Goal: Check status: Check status

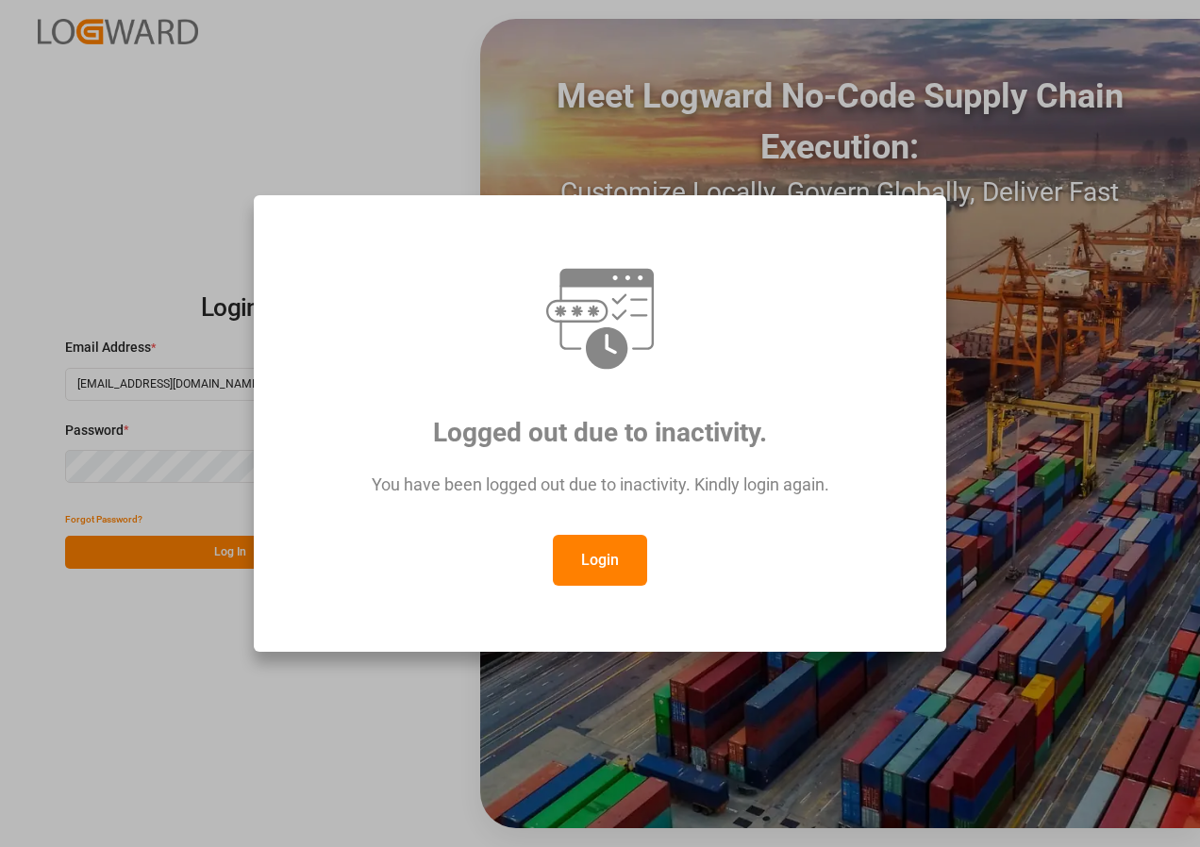
click at [574, 553] on button "Login" at bounding box center [600, 560] width 94 height 51
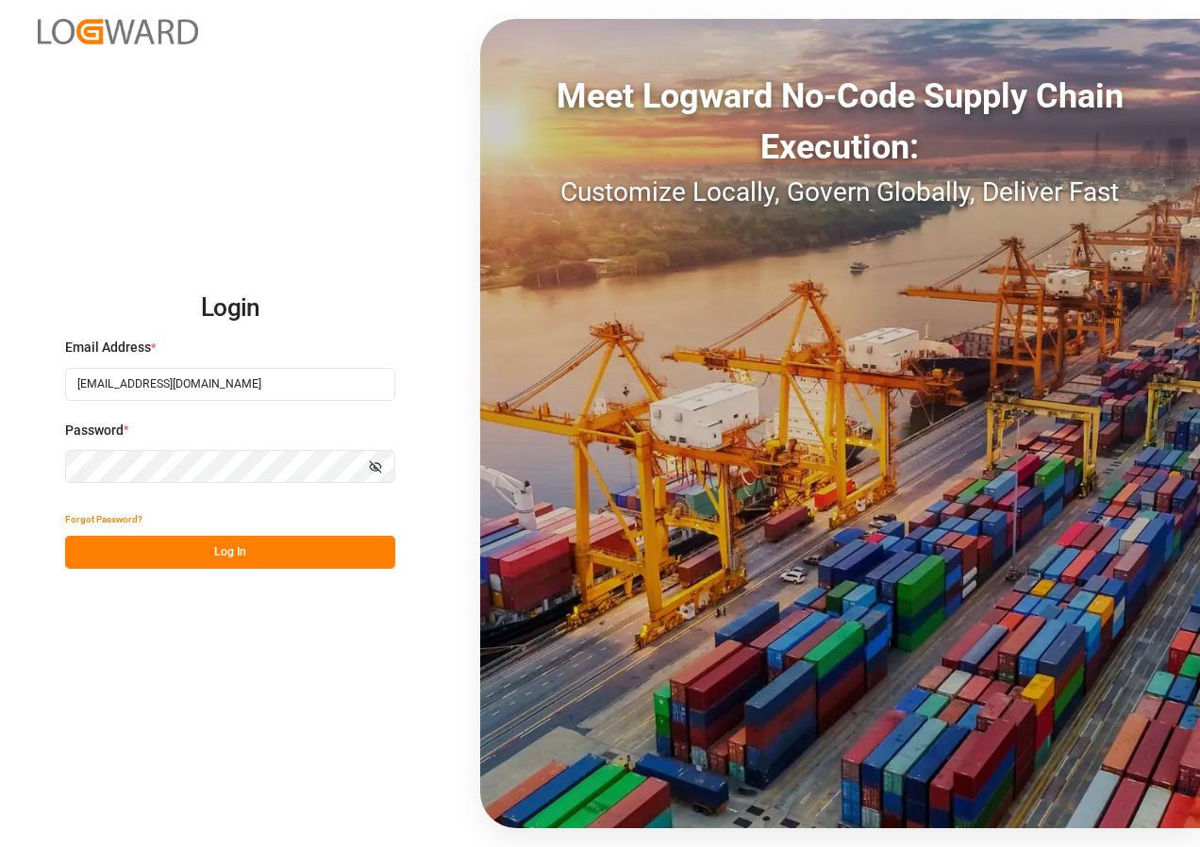
click at [284, 558] on button "Log In" at bounding box center [230, 552] width 330 height 33
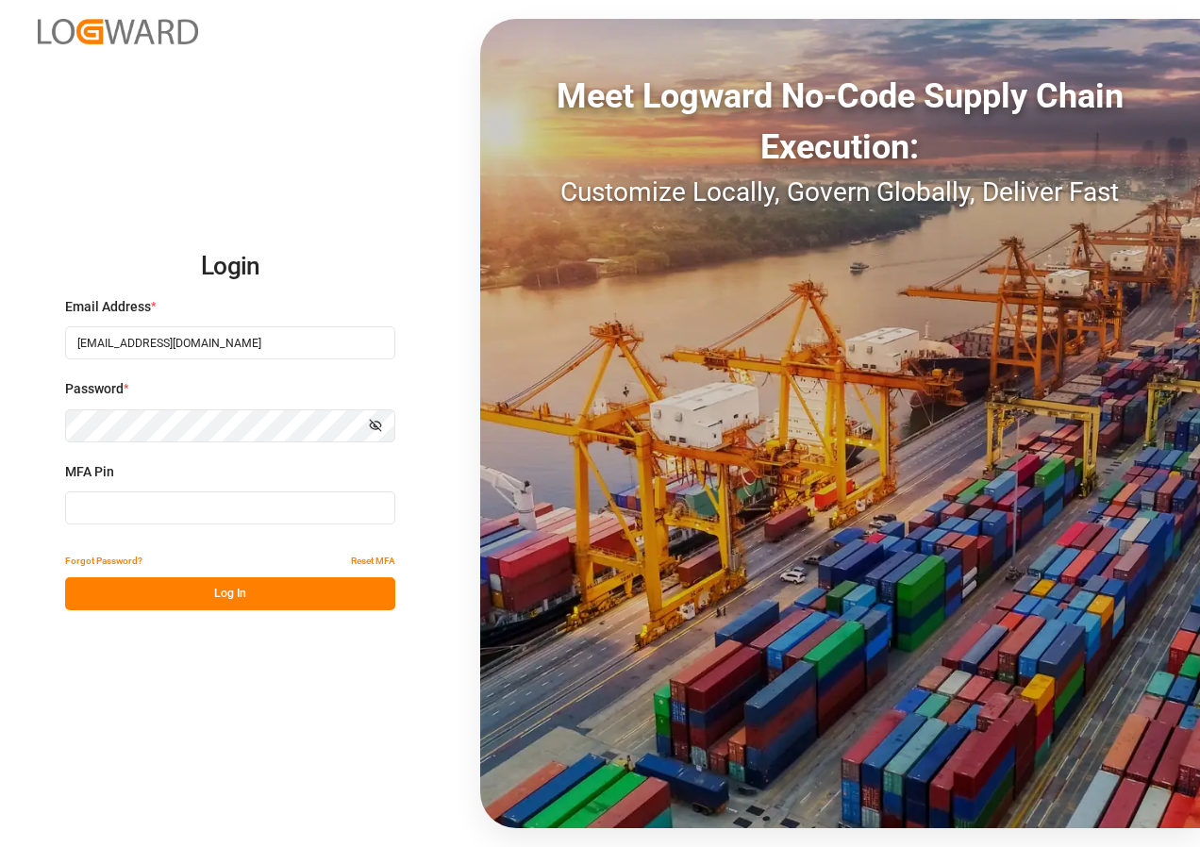
click at [220, 500] on input at bounding box center [230, 507] width 330 height 33
click at [224, 579] on button "Log In" at bounding box center [230, 593] width 330 height 33
click at [271, 586] on button "Log In" at bounding box center [230, 593] width 330 height 33
drag, startPoint x: 136, startPoint y: 506, endPoint x: 82, endPoint y: 507, distance: 53.8
click at [82, 507] on input "863747" at bounding box center [230, 507] width 330 height 33
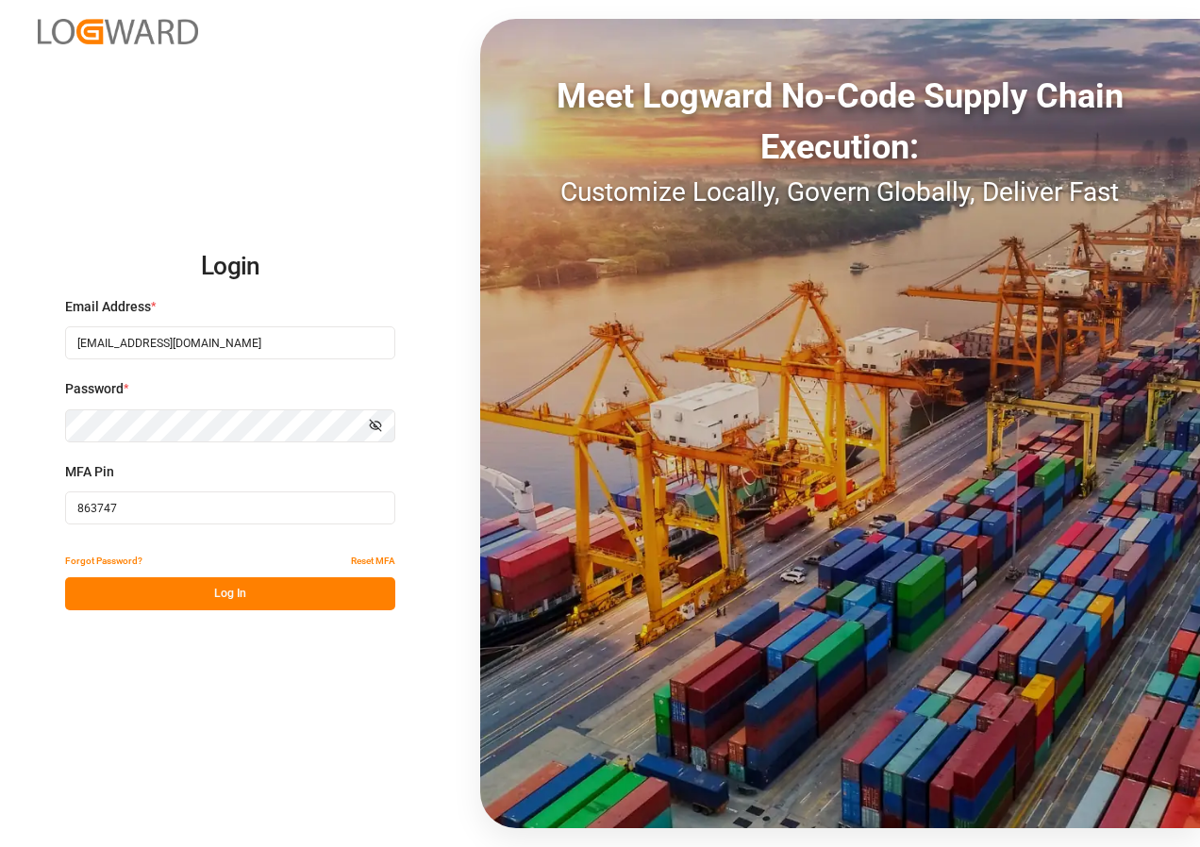
type input "8"
type input "589937"
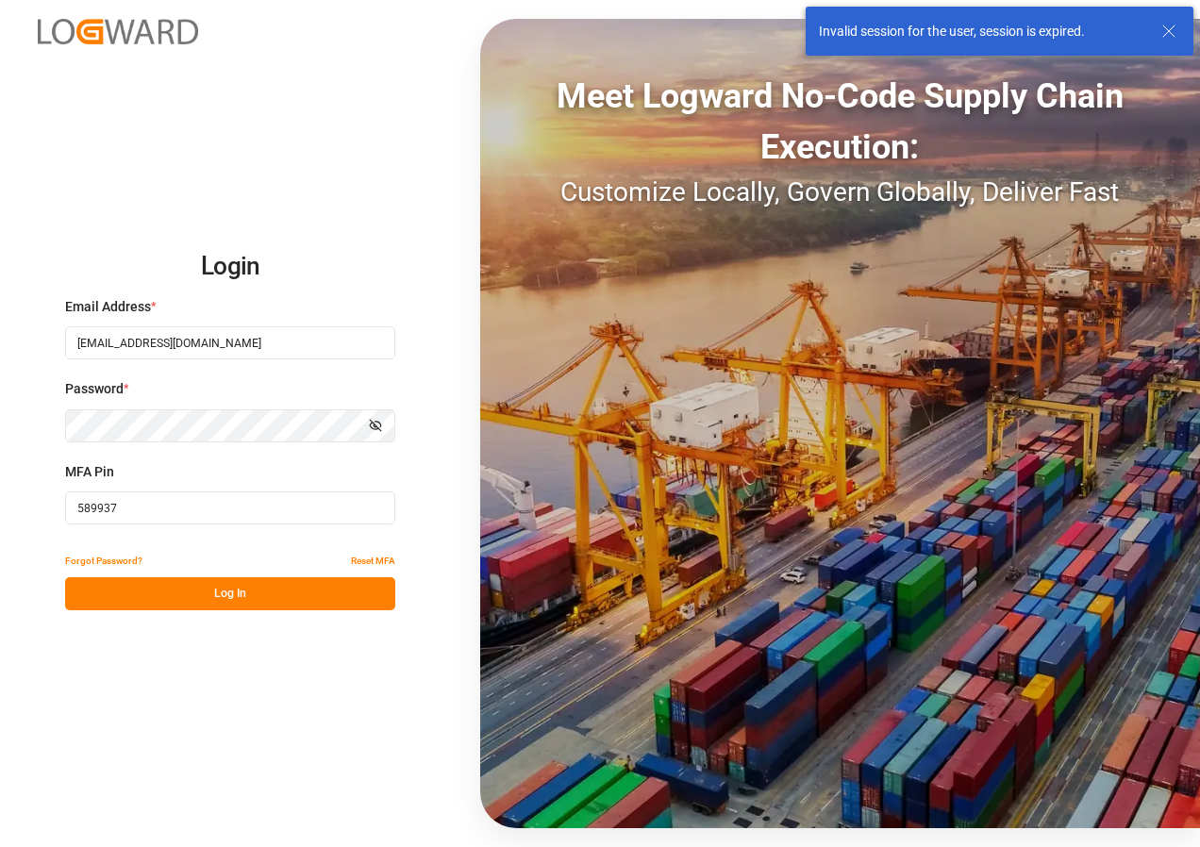
click at [178, 587] on button "Log In" at bounding box center [230, 593] width 330 height 33
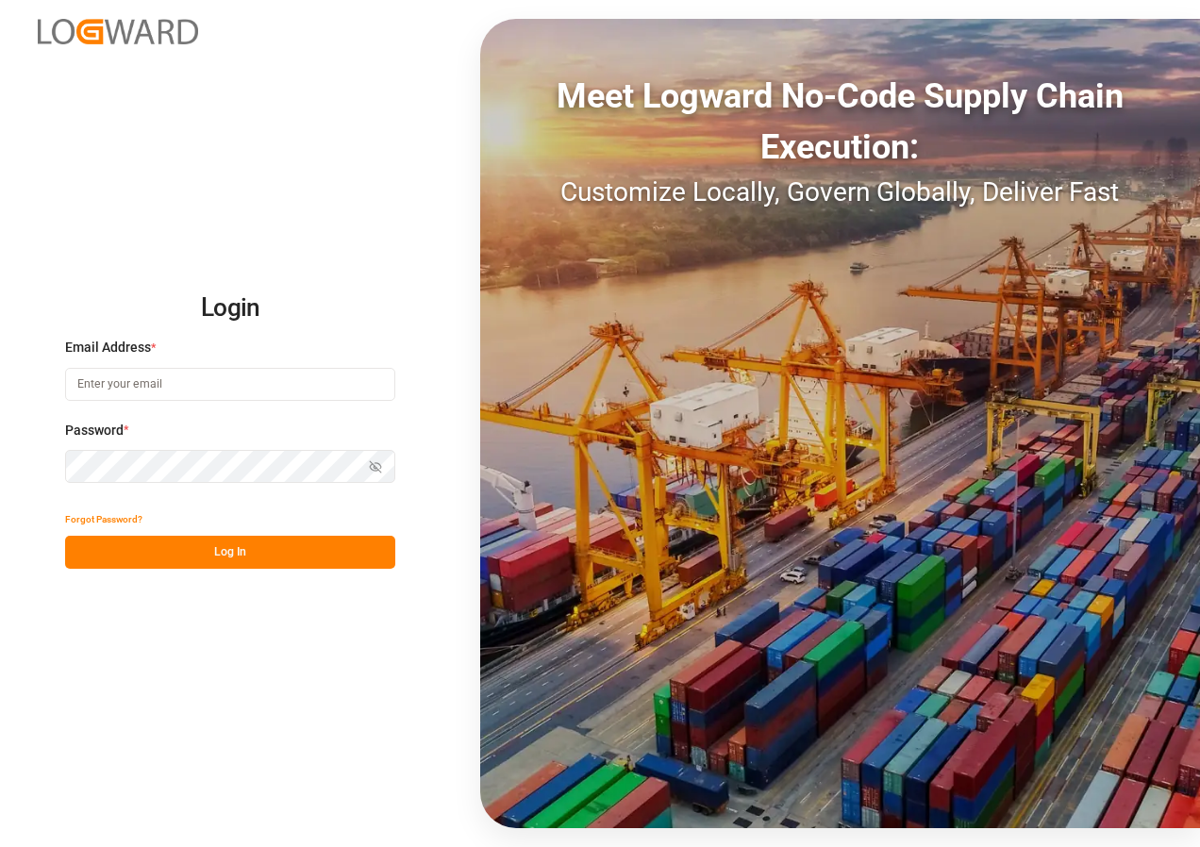
type input "[EMAIL_ADDRESS][DOMAIN_NAME]"
click at [197, 555] on button "Log In" at bounding box center [230, 552] width 330 height 33
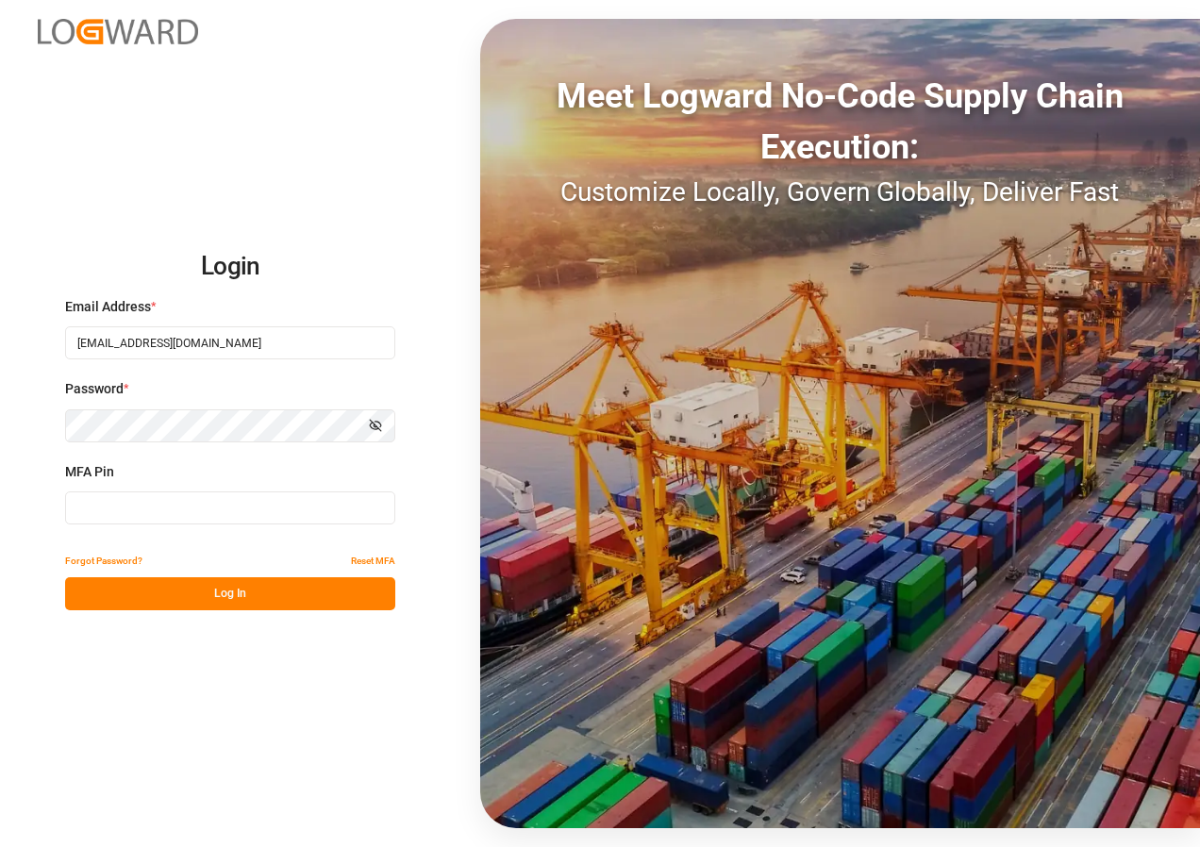
click at [161, 502] on input at bounding box center [230, 507] width 330 height 33
type input "303503"
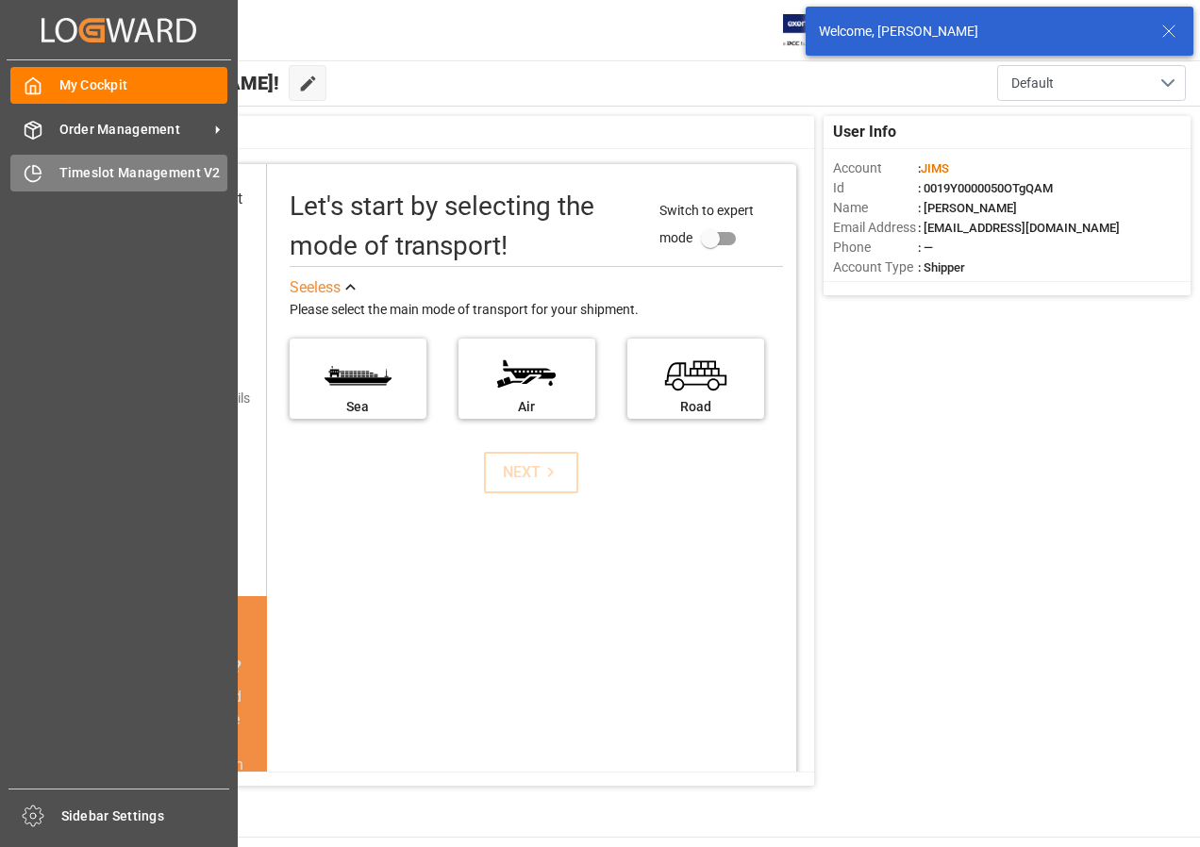
click at [107, 167] on span "Timeslot Management V2" at bounding box center [143, 173] width 169 height 20
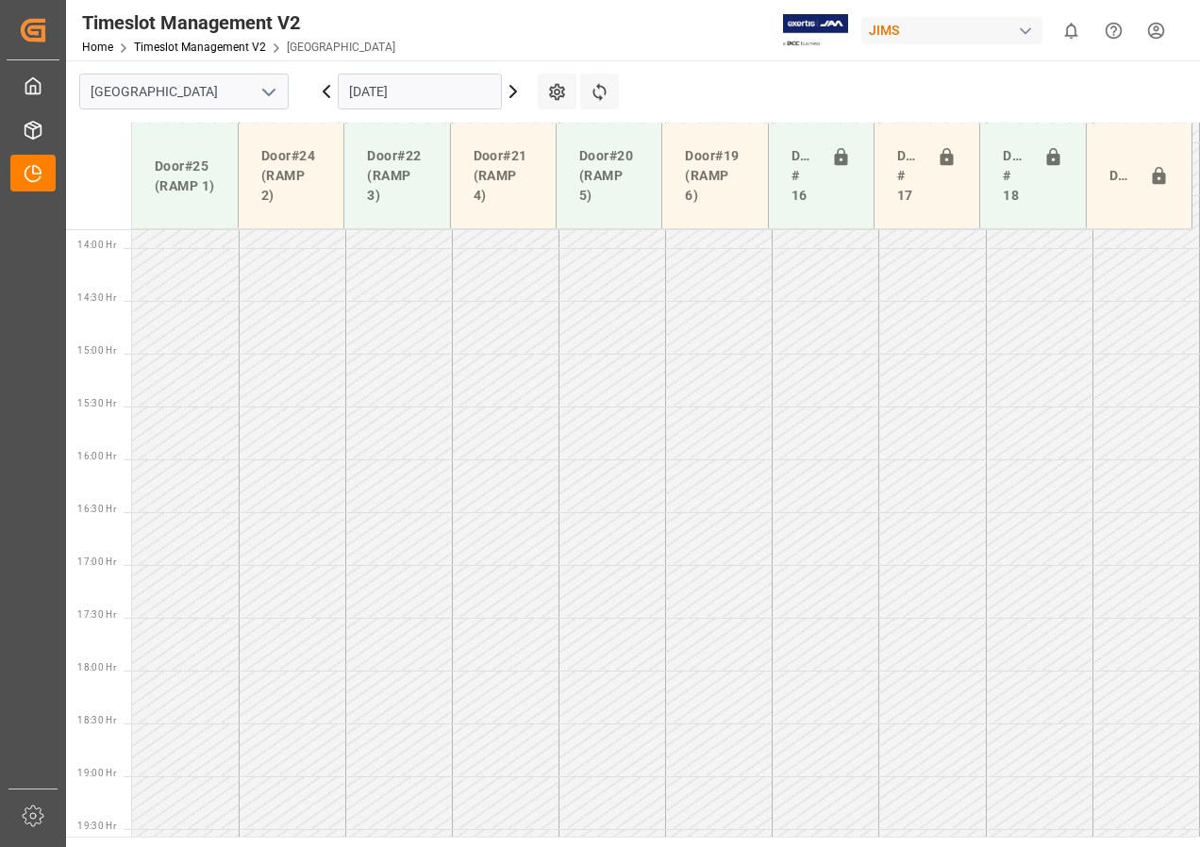
scroll to position [1506, 0]
click at [456, 97] on input "19-09-2025" at bounding box center [420, 92] width 164 height 36
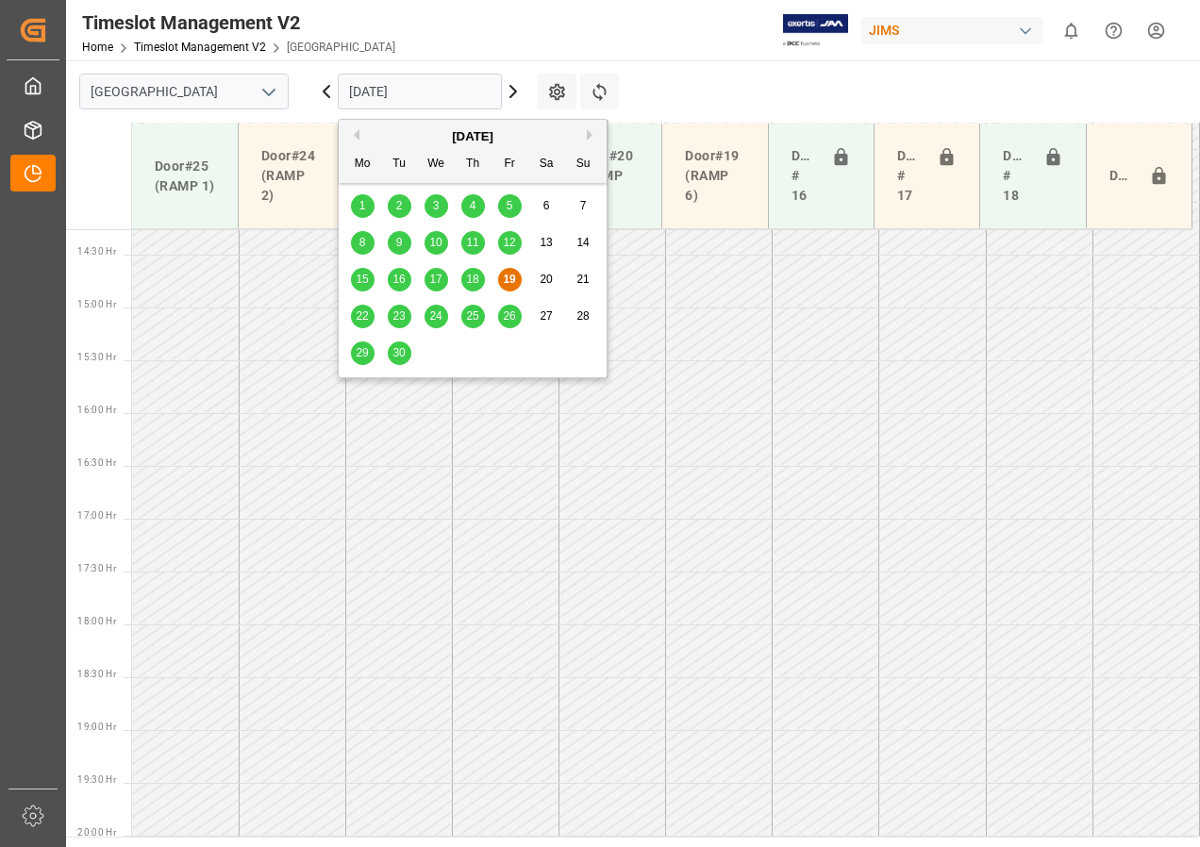
click at [359, 317] on span "22" at bounding box center [362, 315] width 12 height 13
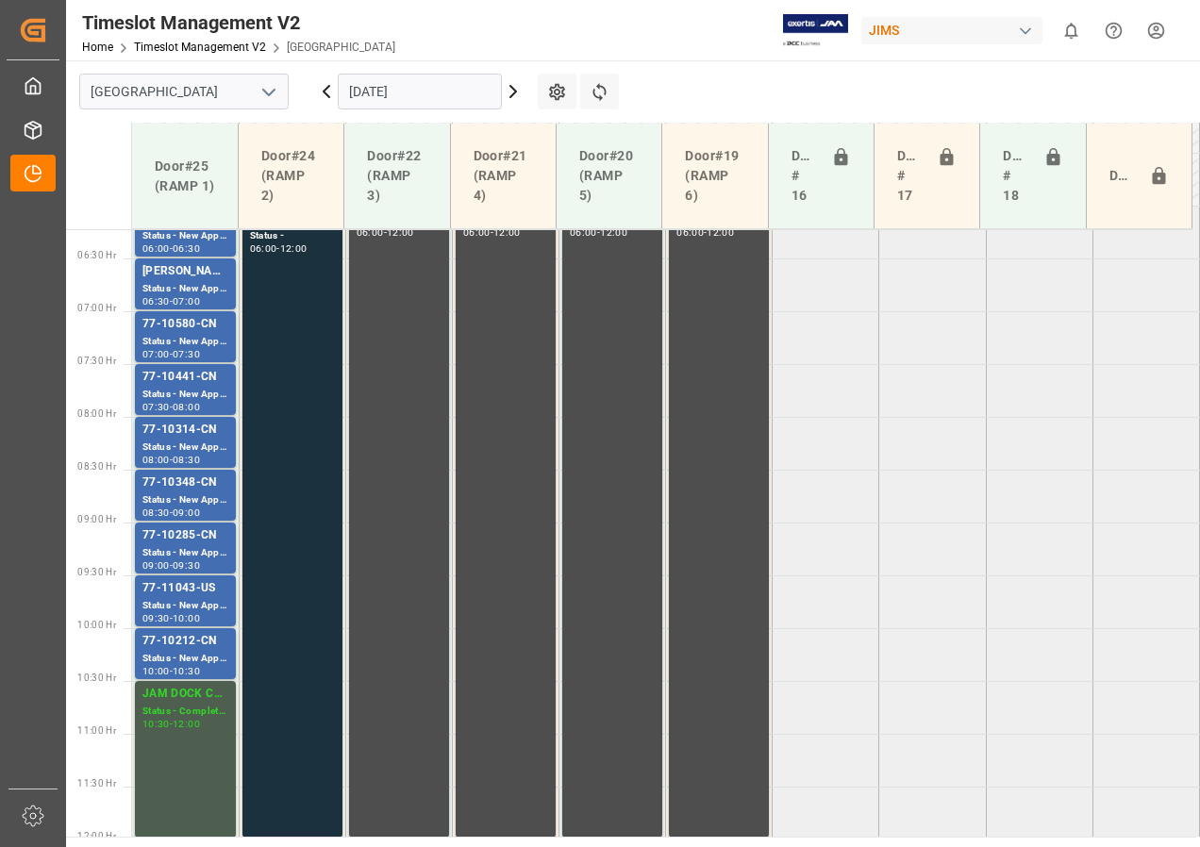
scroll to position [652, 0]
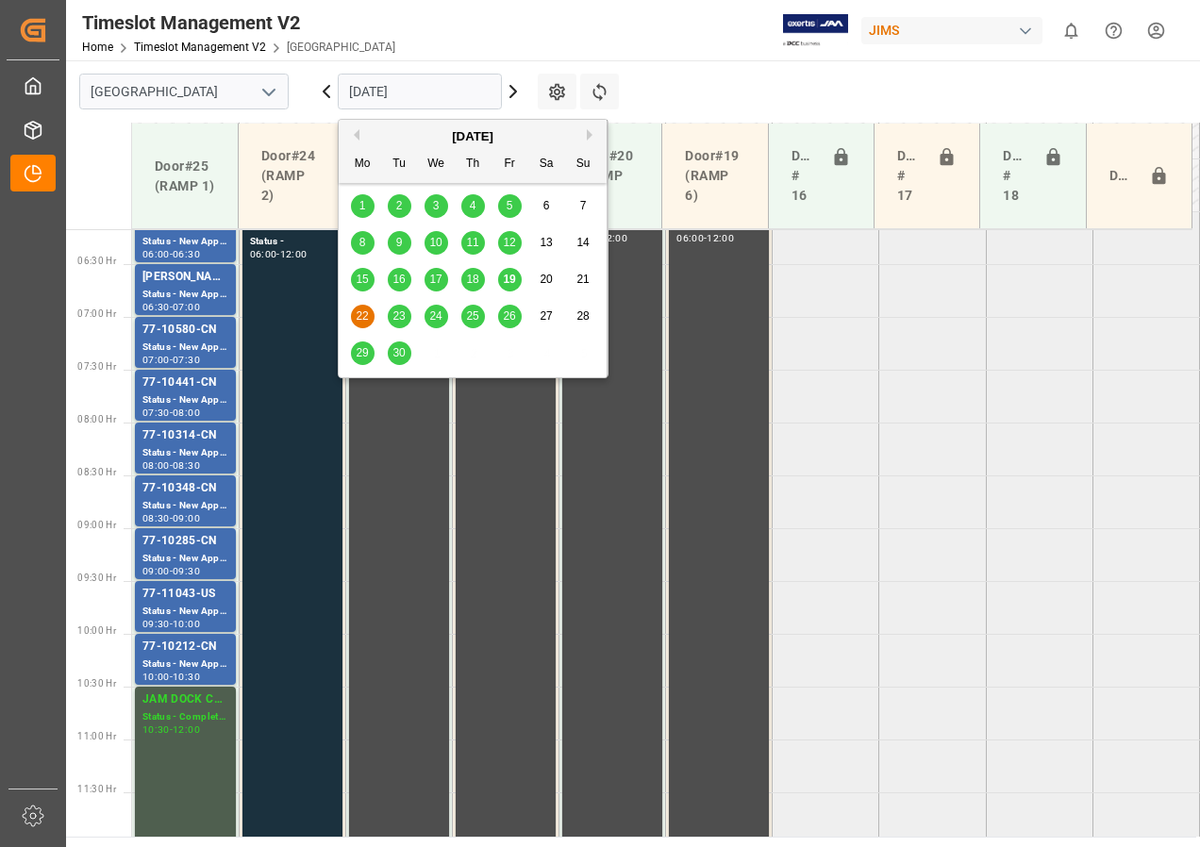
drag, startPoint x: 358, startPoint y: 93, endPoint x: 392, endPoint y: 201, distance: 112.8
click at [358, 92] on input "22-09-2025" at bounding box center [420, 92] width 164 height 36
click at [393, 320] on span "23" at bounding box center [398, 315] width 12 height 13
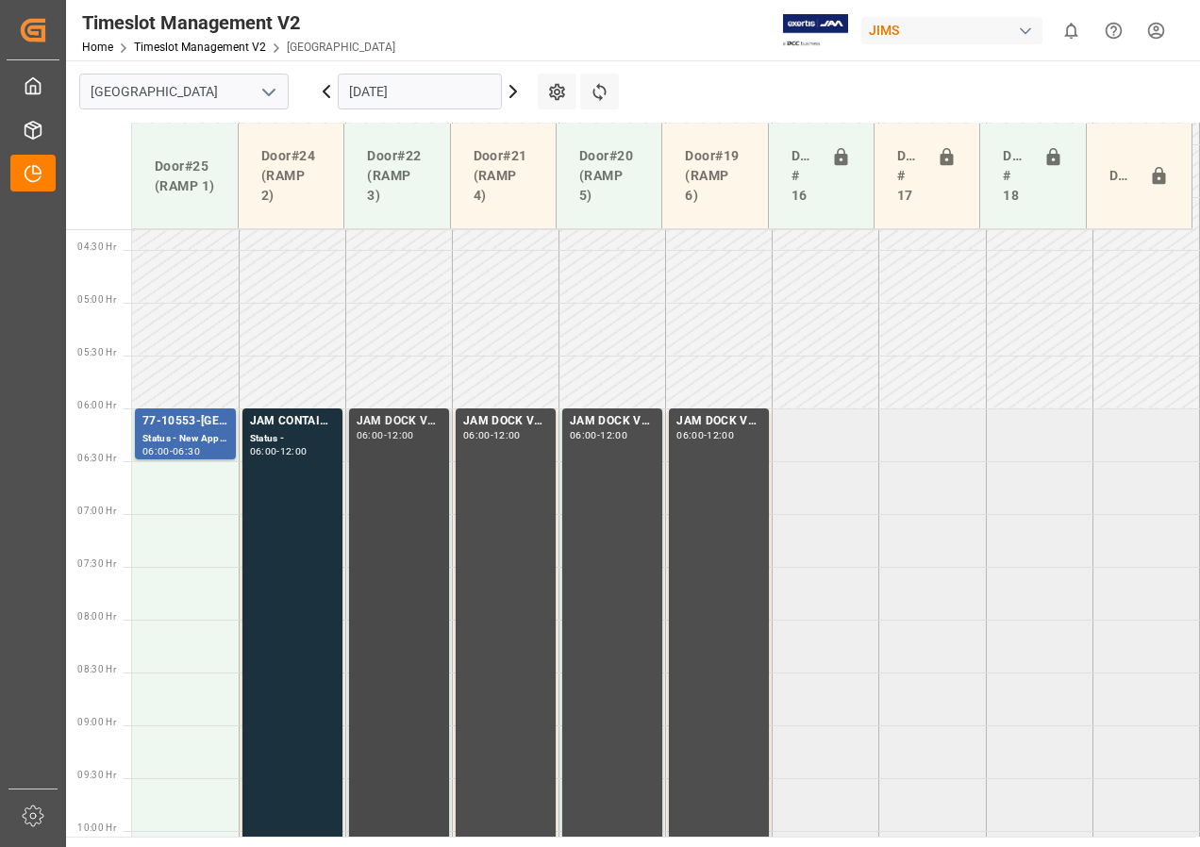
scroll to position [565, 0]
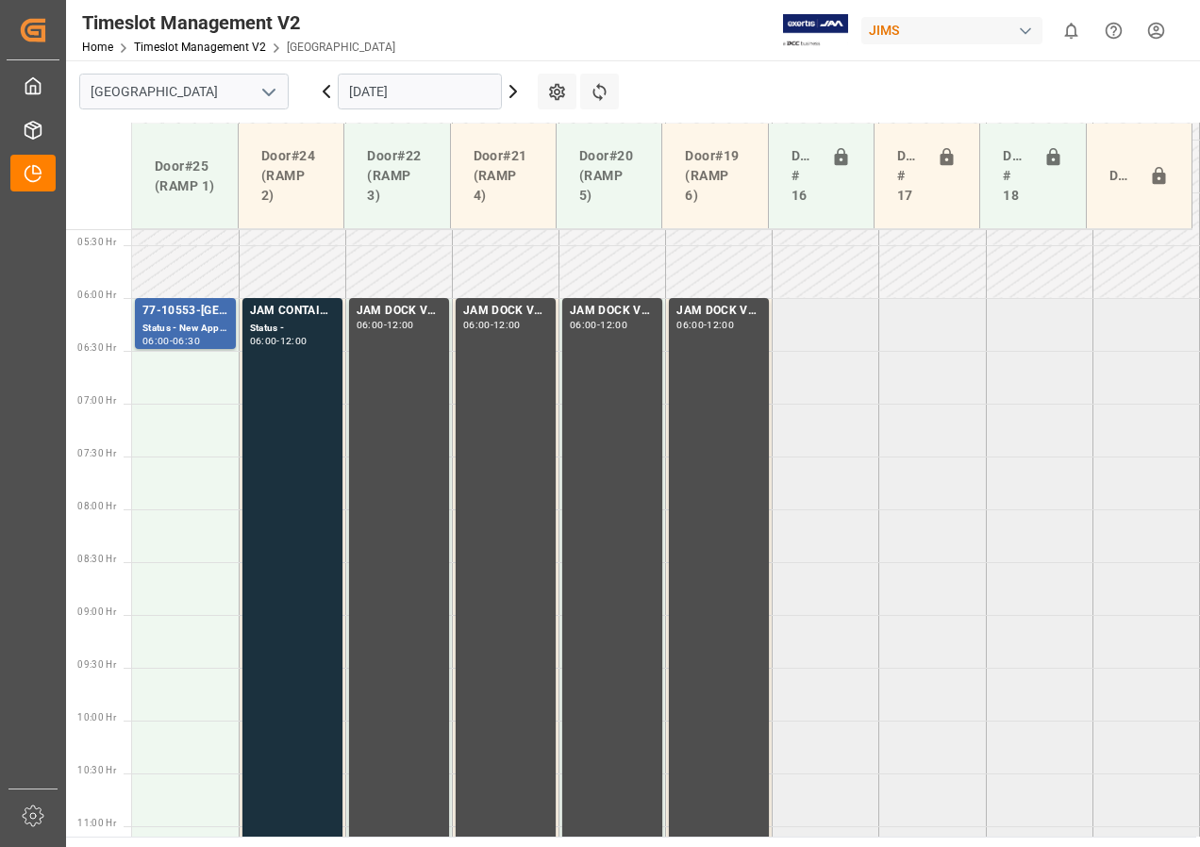
click at [399, 91] on input "23-09-2025" at bounding box center [420, 92] width 164 height 36
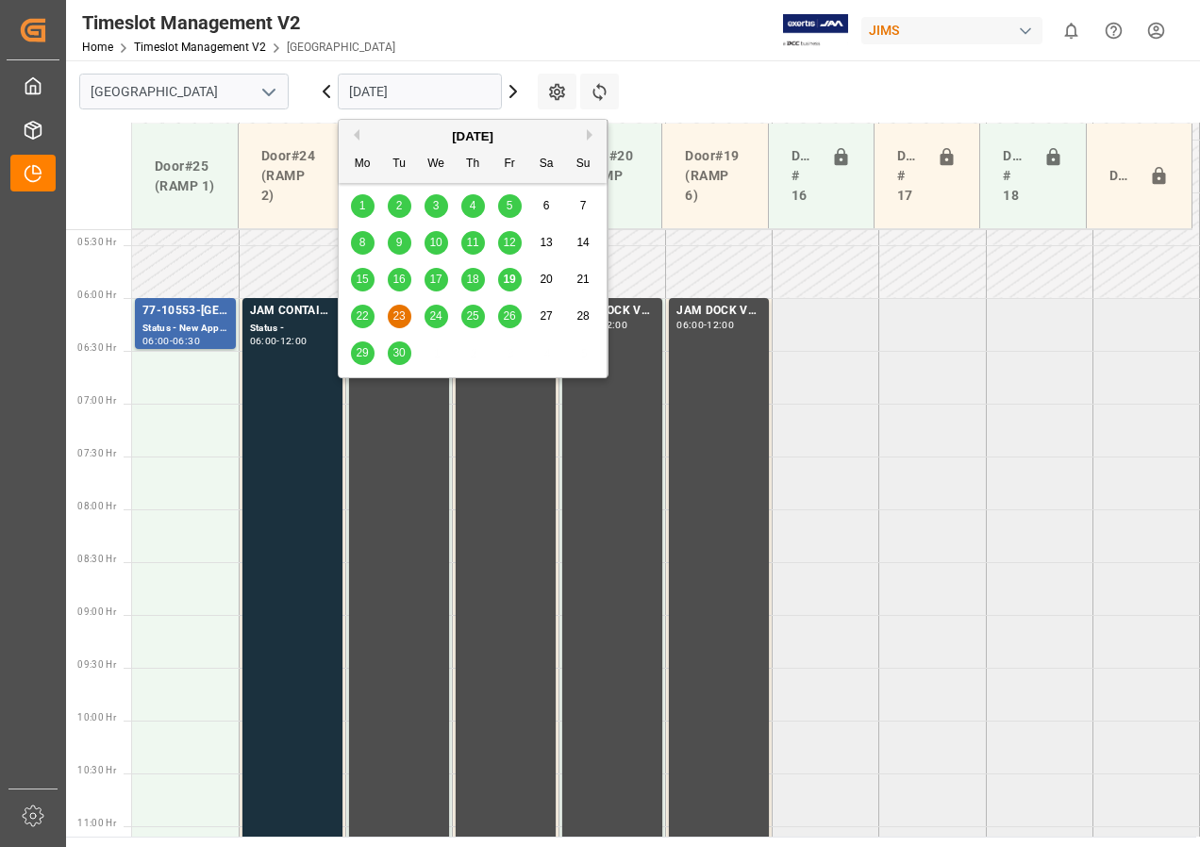
click at [435, 320] on span "24" at bounding box center [435, 315] width 12 height 13
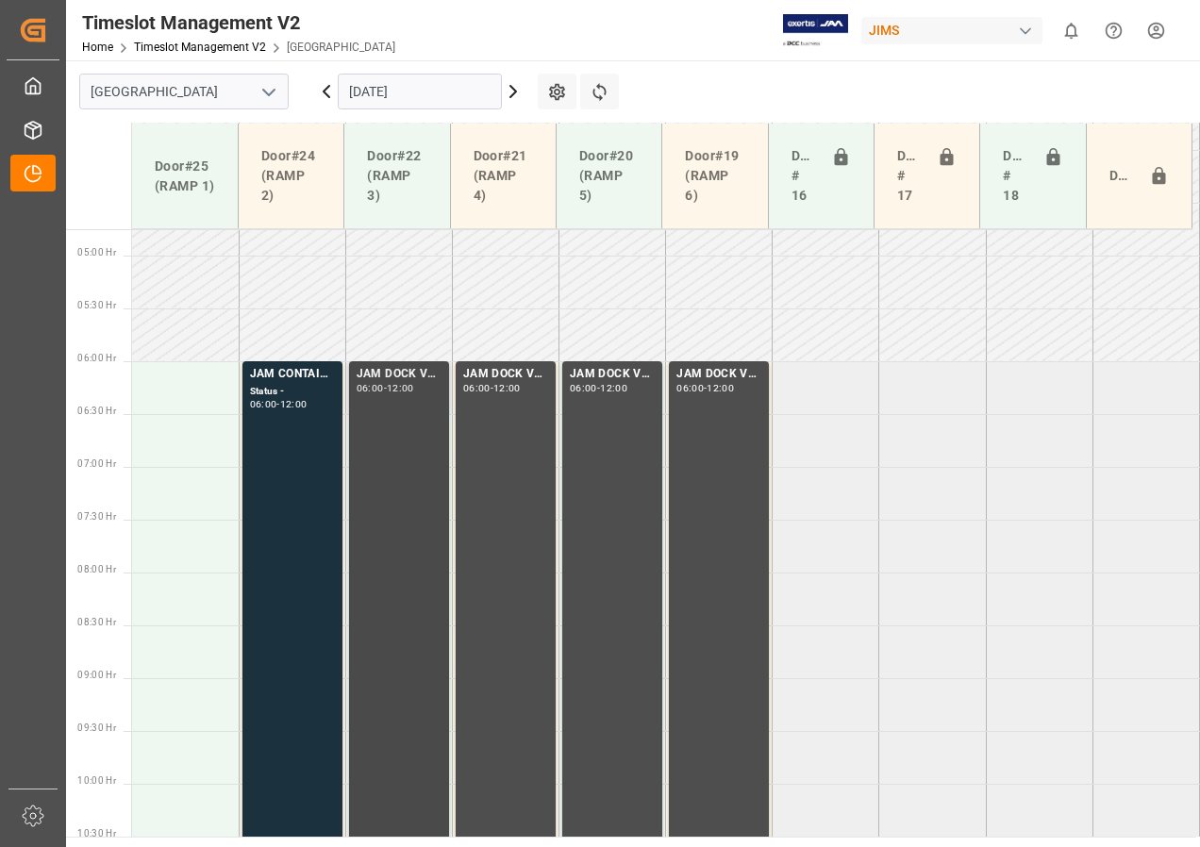
scroll to position [472, 0]
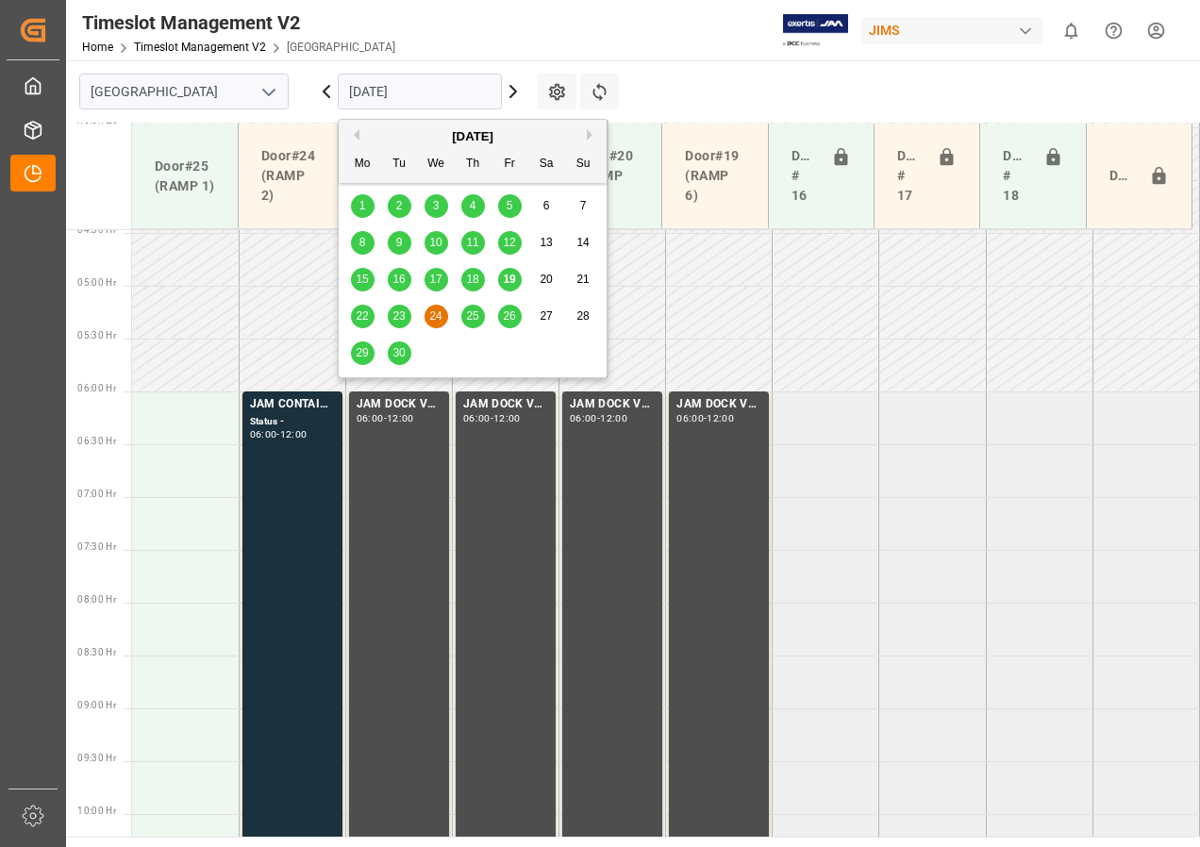
click at [407, 94] on input "24-09-2025" at bounding box center [420, 92] width 164 height 36
click at [468, 318] on span "25" at bounding box center [472, 315] width 12 height 13
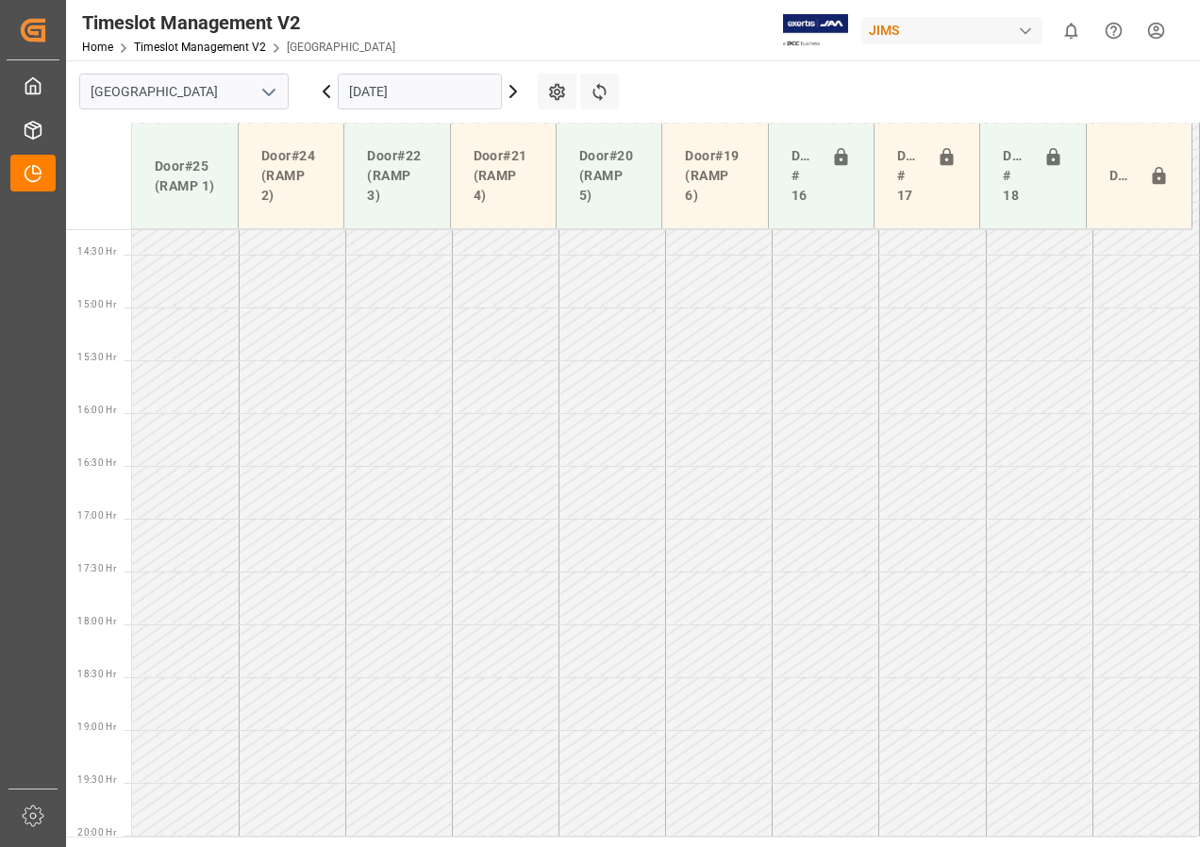
scroll to position [506, 0]
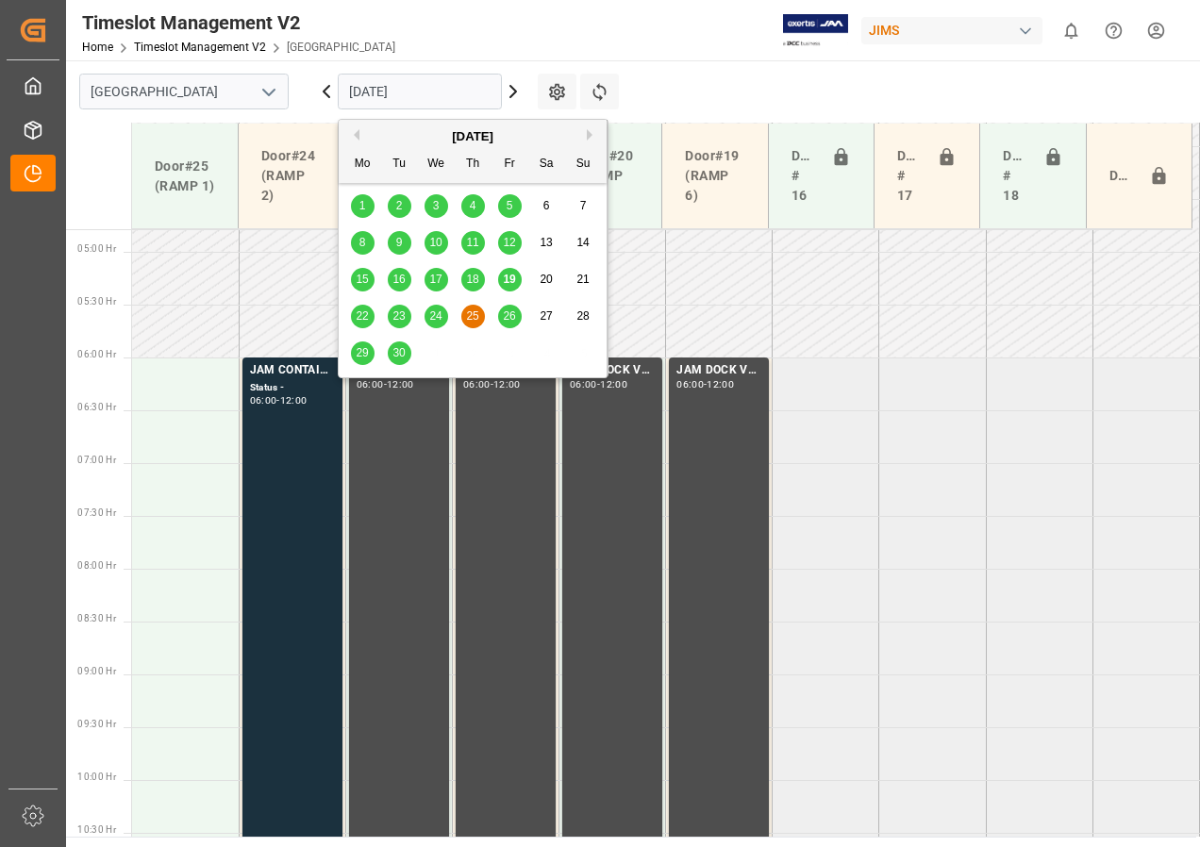
click at [421, 91] on input "25-09-2025" at bounding box center [420, 92] width 164 height 36
click at [510, 314] on span "26" at bounding box center [509, 315] width 12 height 13
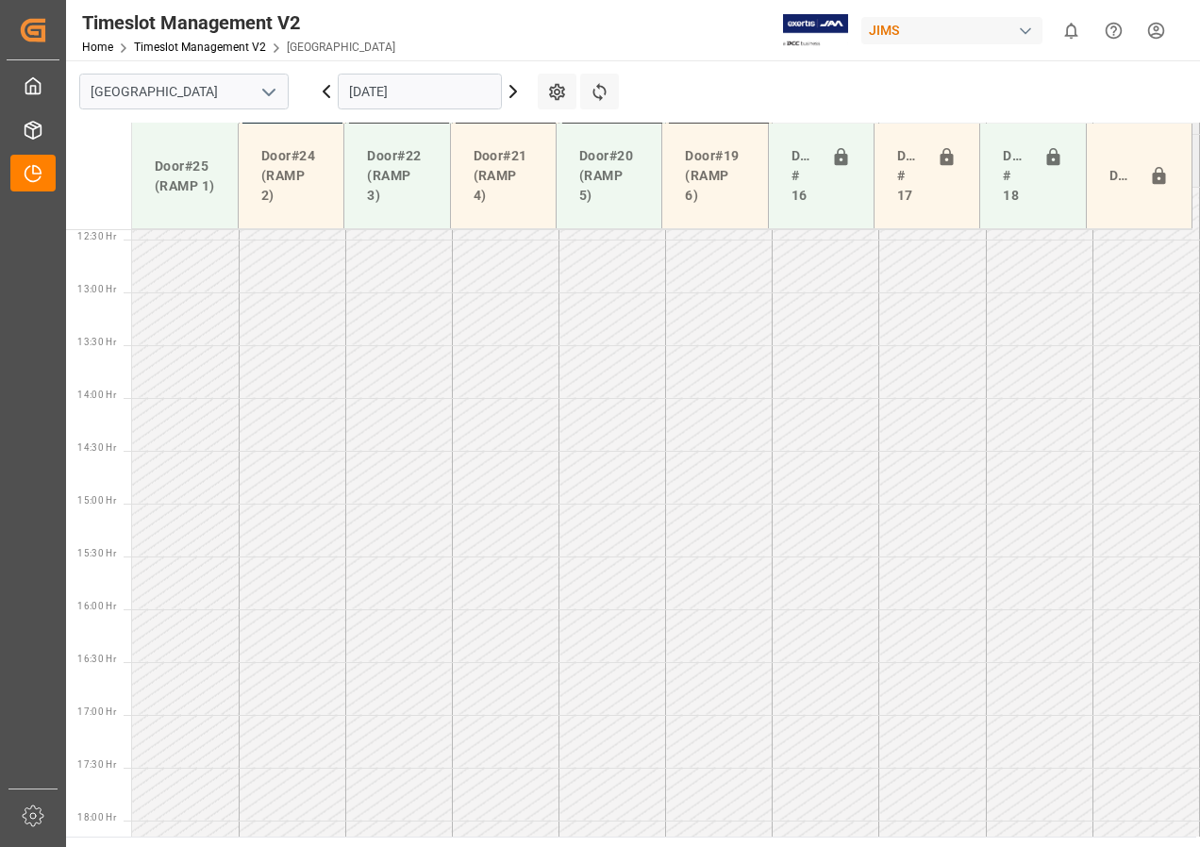
scroll to position [1302, 0]
click at [385, 98] on input "26-09-2025" at bounding box center [420, 92] width 164 height 36
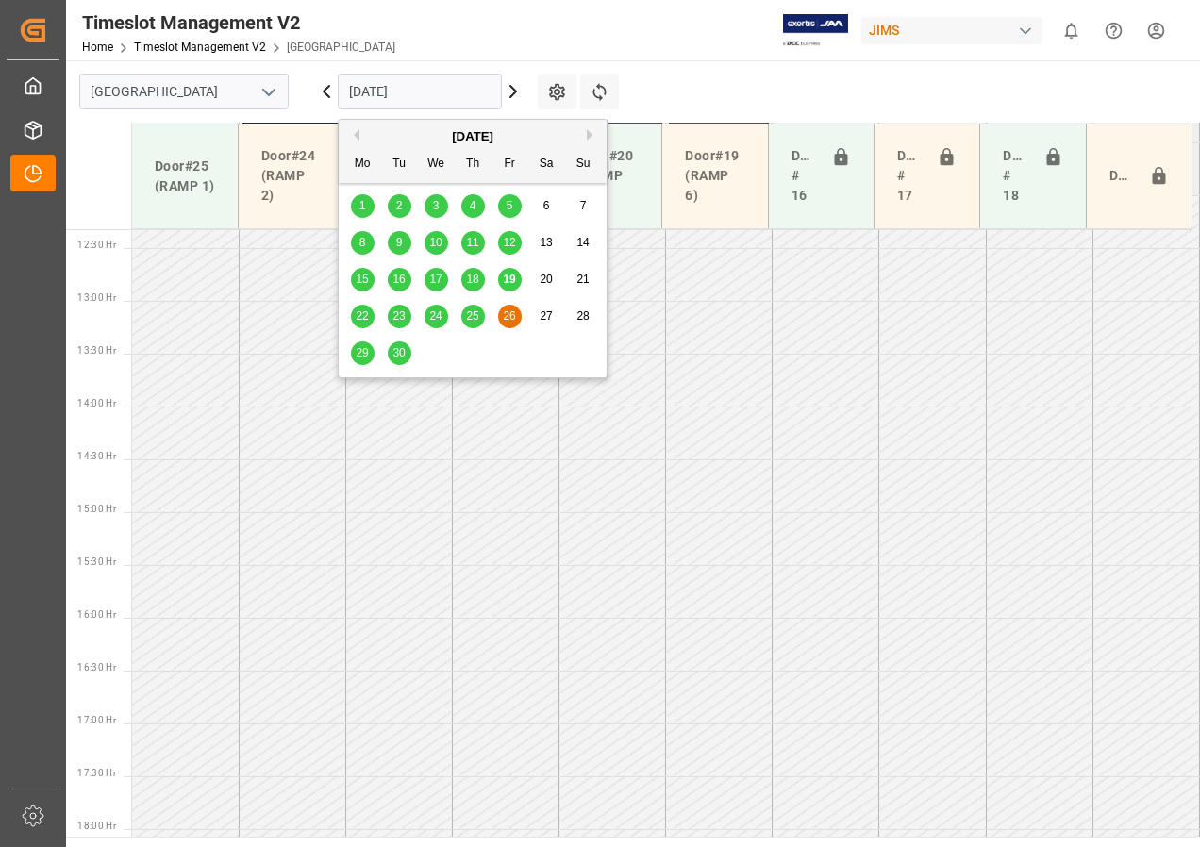
click at [363, 354] on span "29" at bounding box center [362, 352] width 12 height 13
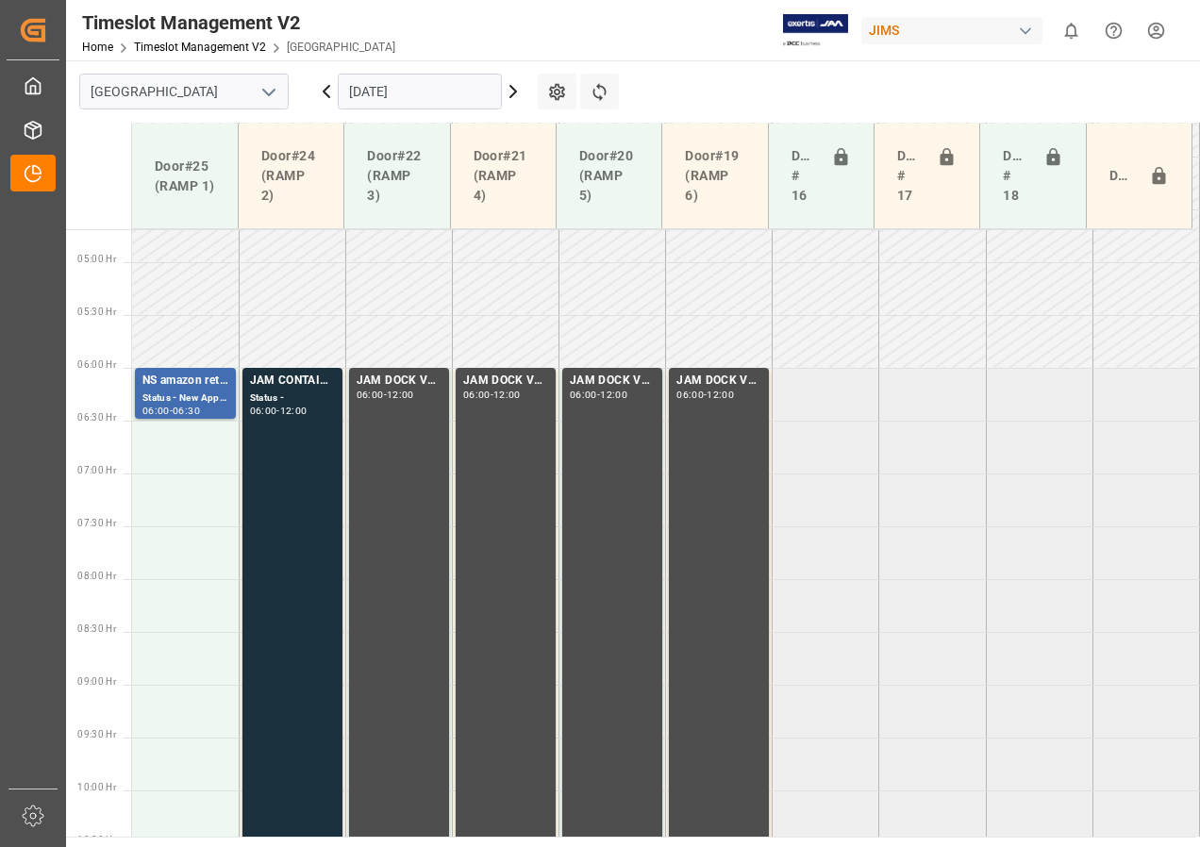
scroll to position [462, 0]
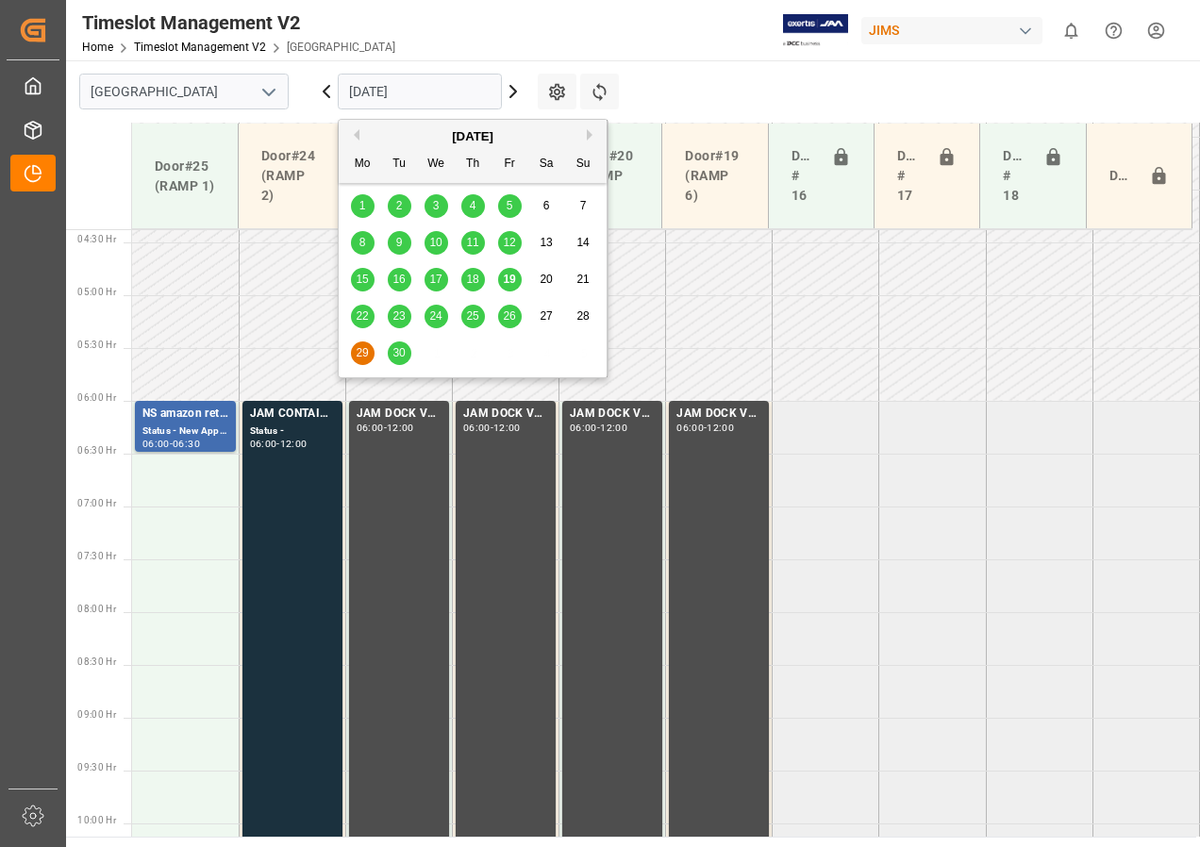
click at [391, 92] on input "29-09-2025" at bounding box center [420, 92] width 164 height 36
click at [402, 347] on span "30" at bounding box center [398, 352] width 12 height 13
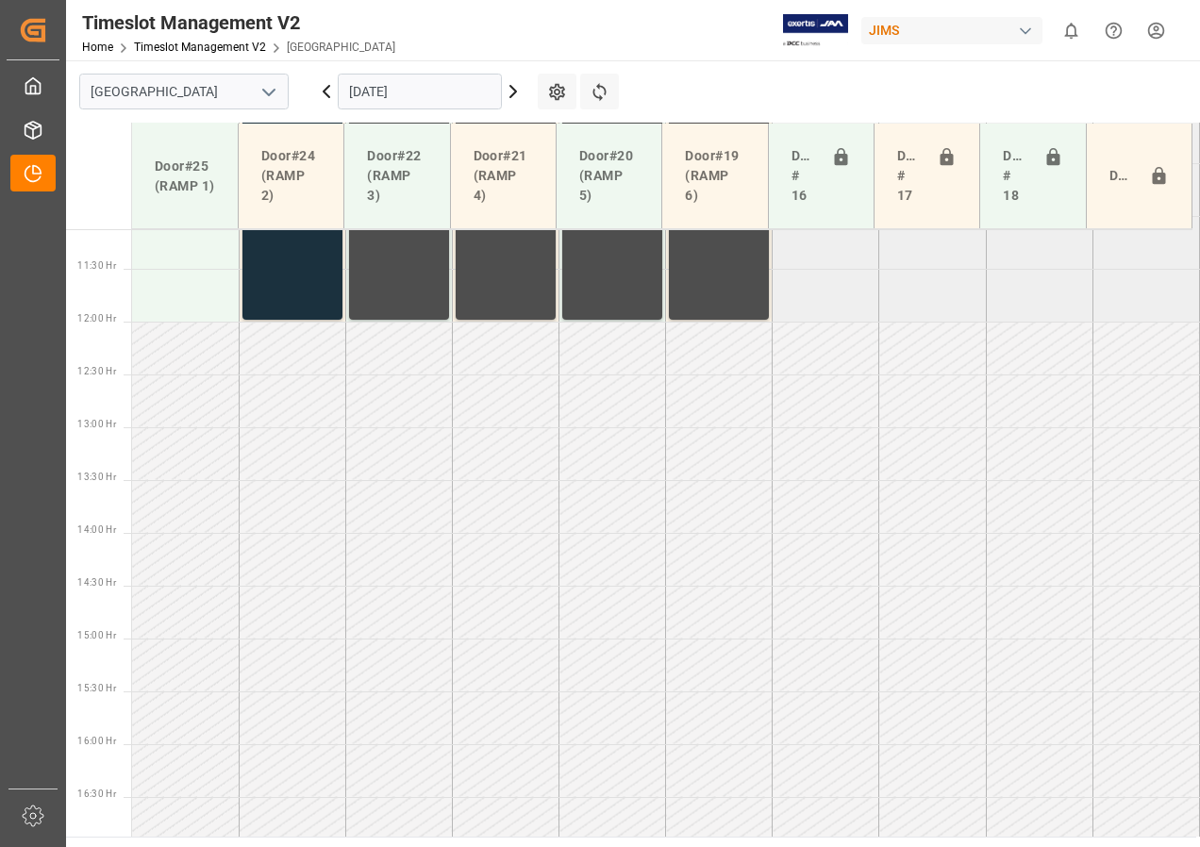
scroll to position [1506, 0]
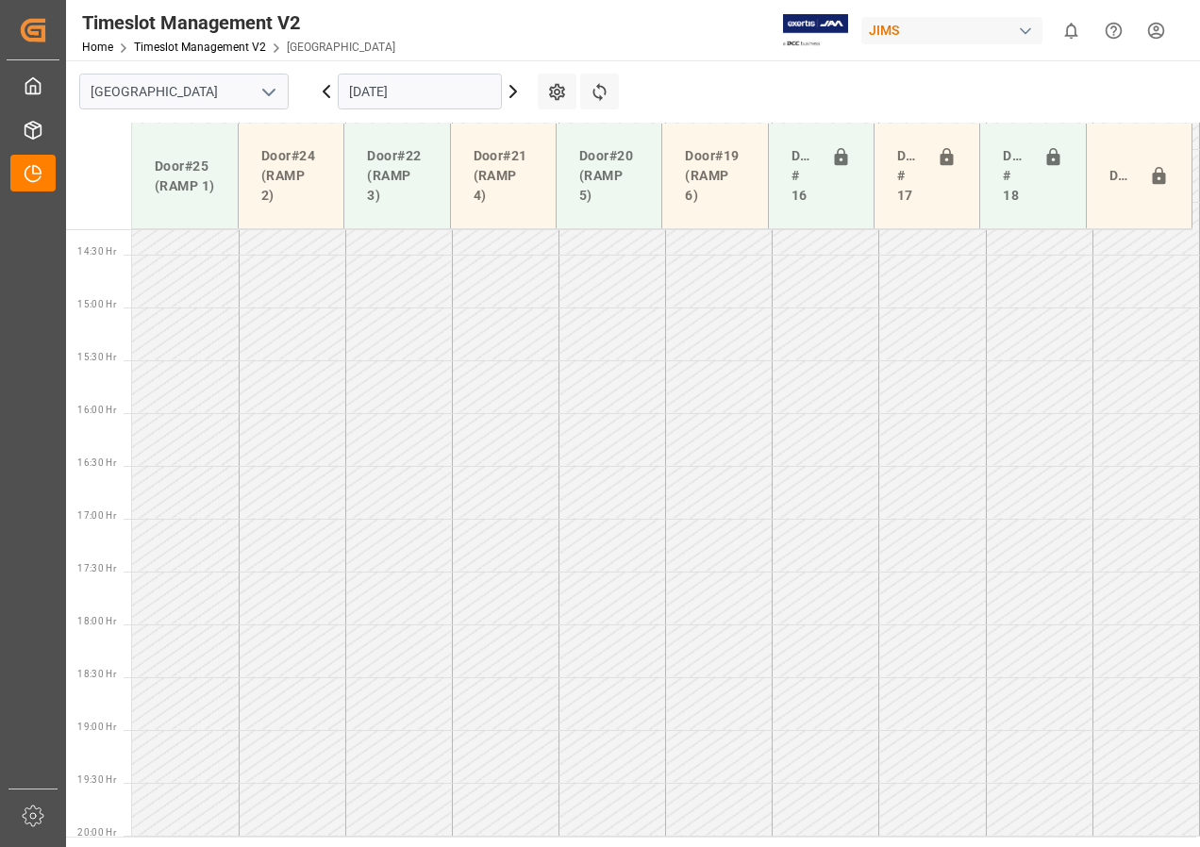
click at [397, 93] on input "30-09-2025" at bounding box center [420, 92] width 164 height 36
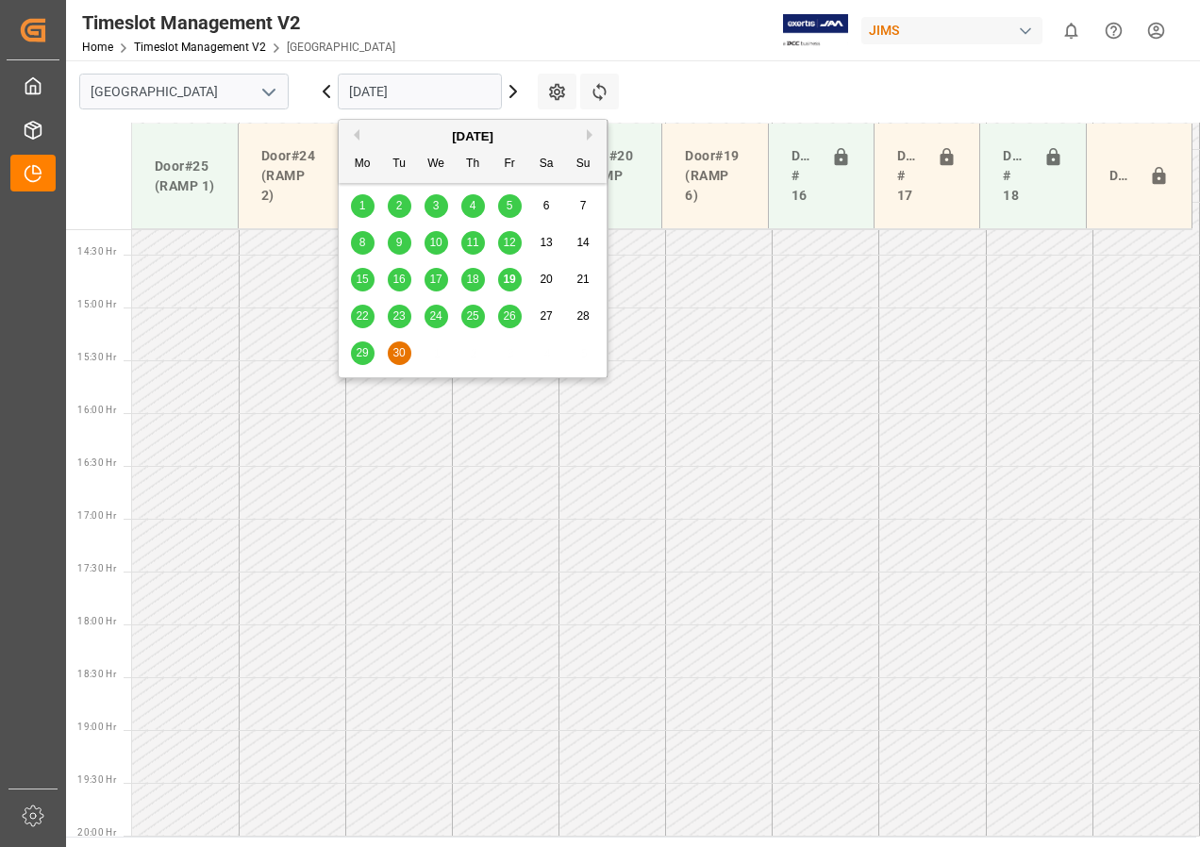
click at [397, 316] on span "23" at bounding box center [398, 315] width 12 height 13
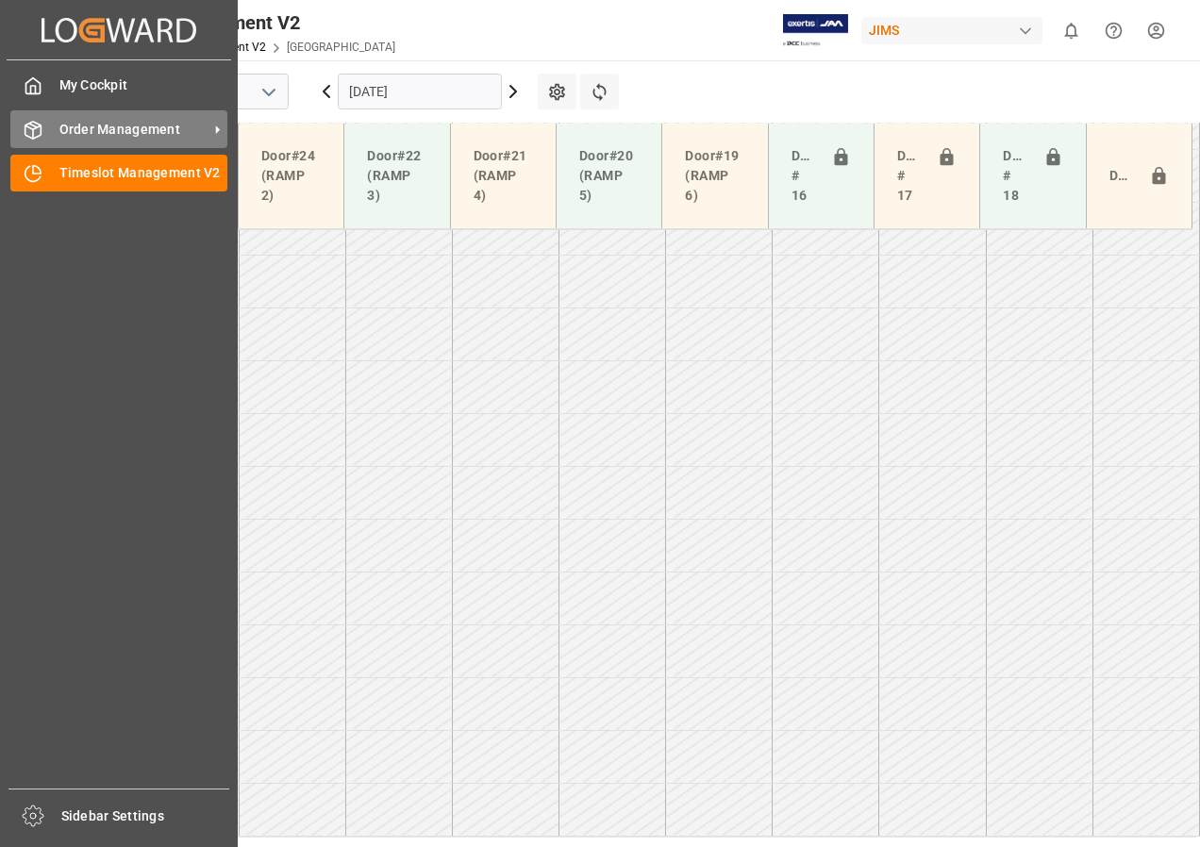
click at [90, 127] on span "Order Management" at bounding box center [133, 130] width 149 height 20
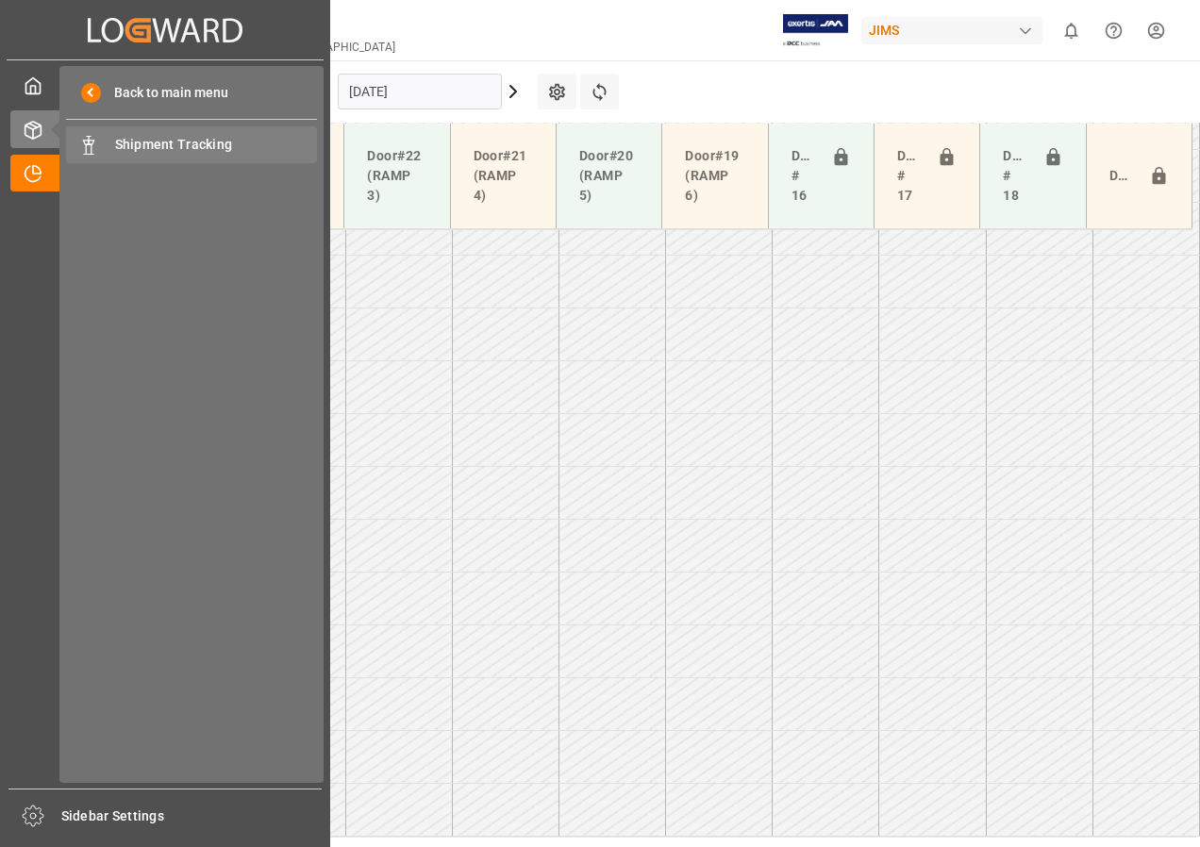
click at [132, 145] on span "Shipment Tracking" at bounding box center [216, 145] width 203 height 20
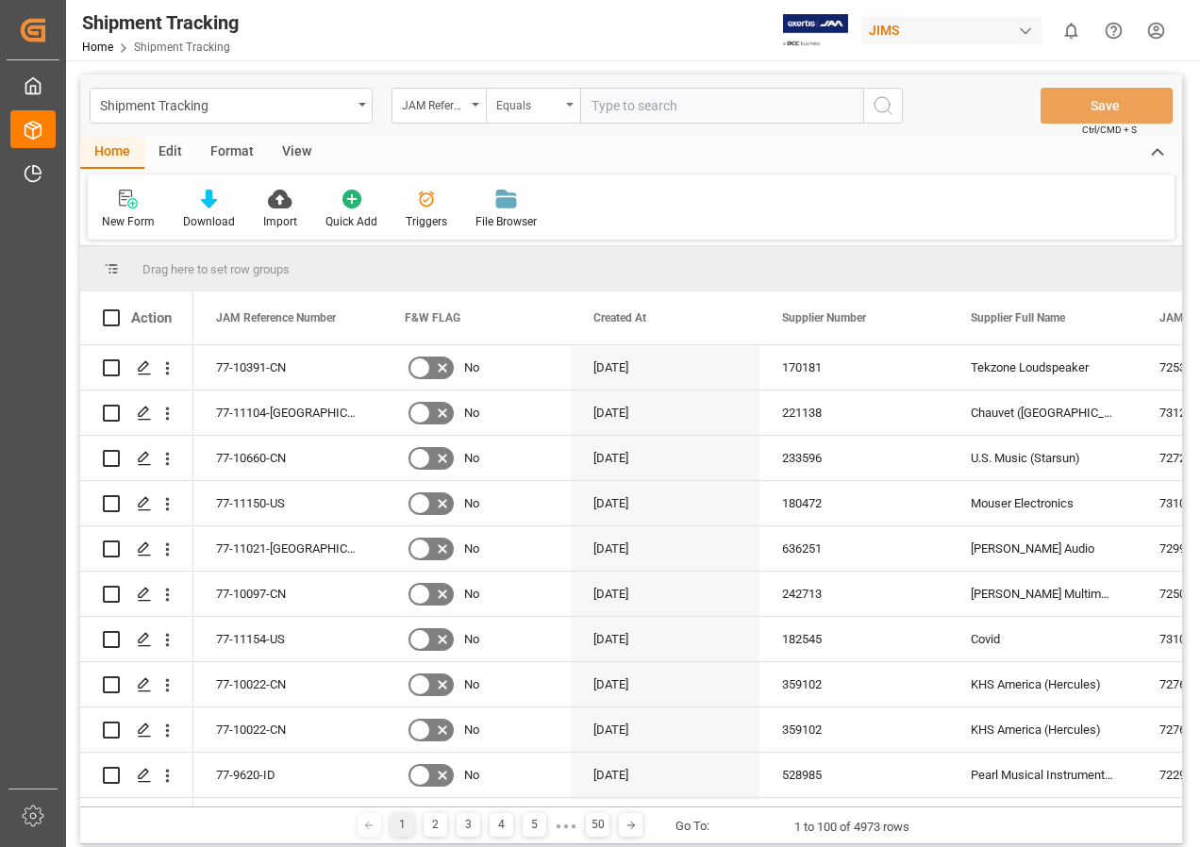
click at [567, 103] on icon "open menu" at bounding box center [570, 105] width 8 height 4
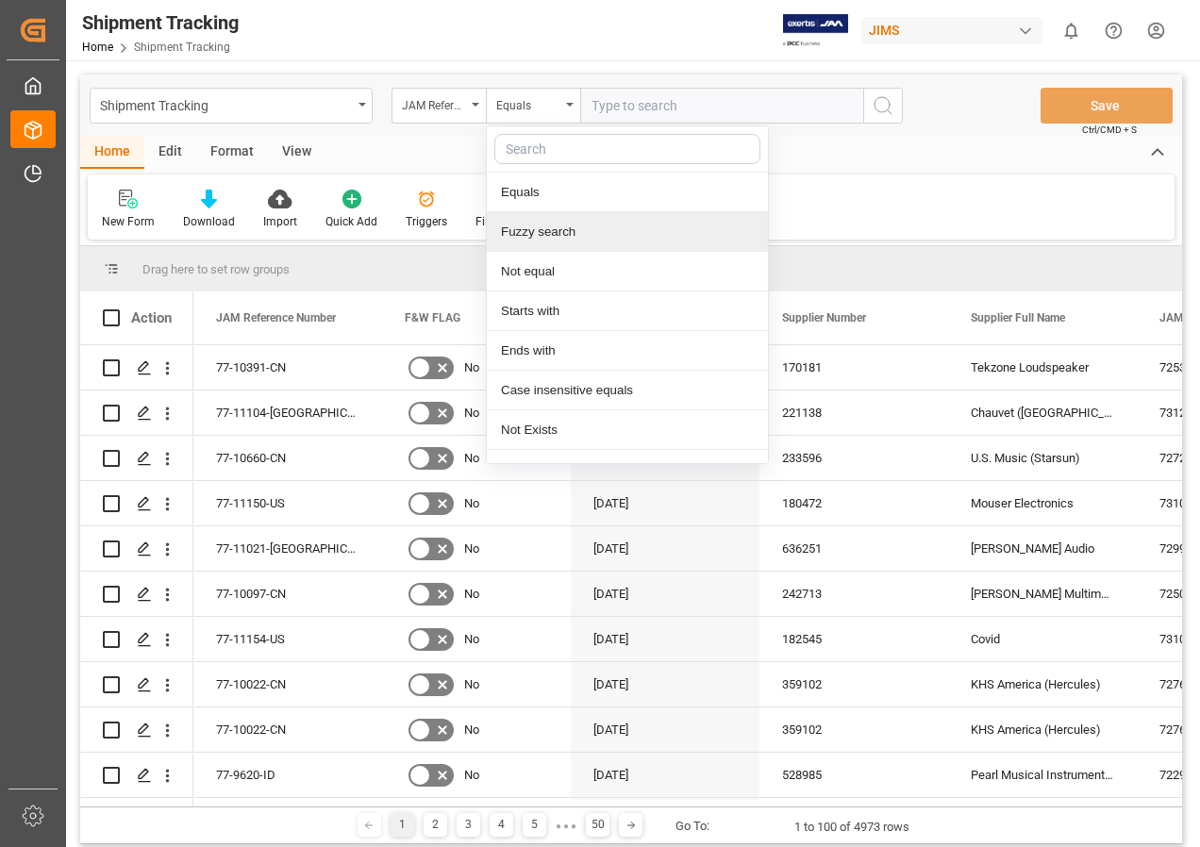
click at [523, 234] on div "Fuzzy search" at bounding box center [627, 232] width 281 height 40
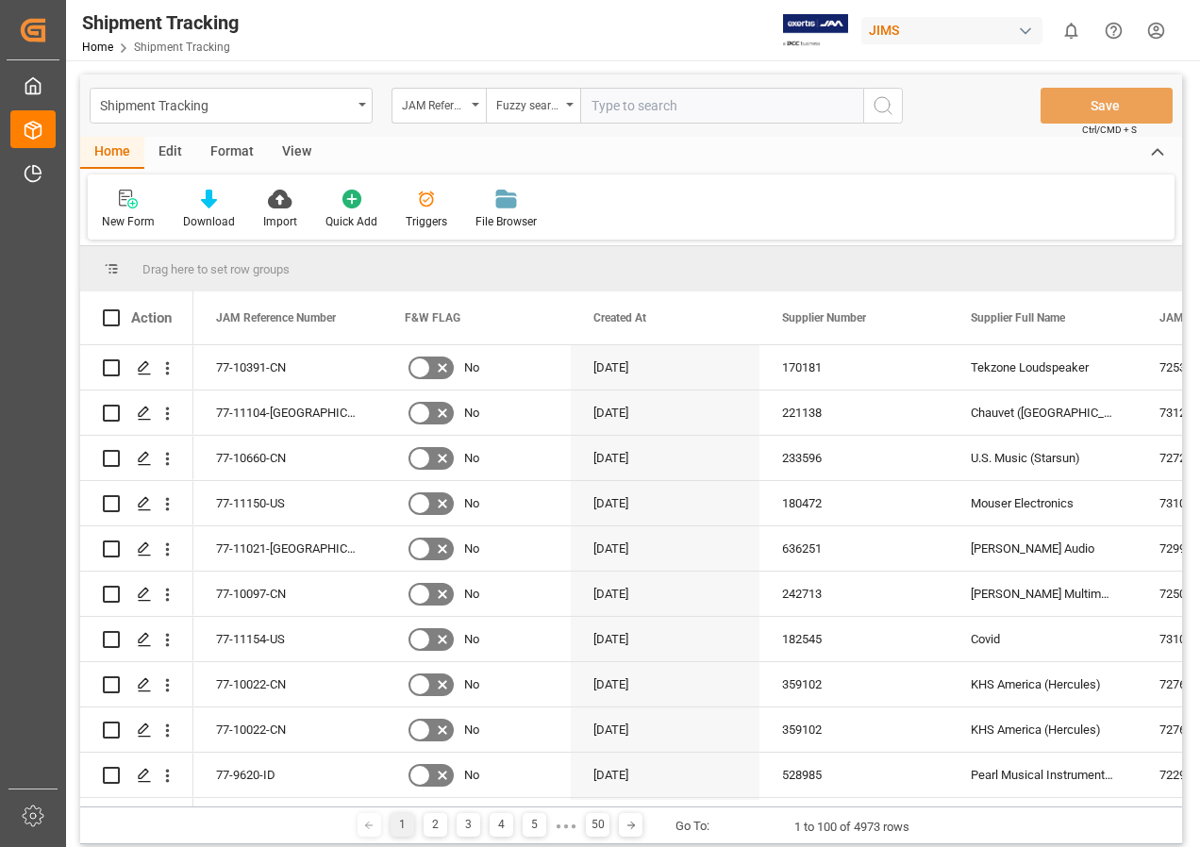
click at [610, 105] on input "text" at bounding box center [721, 106] width 283 height 36
type input "77-10342-cn"
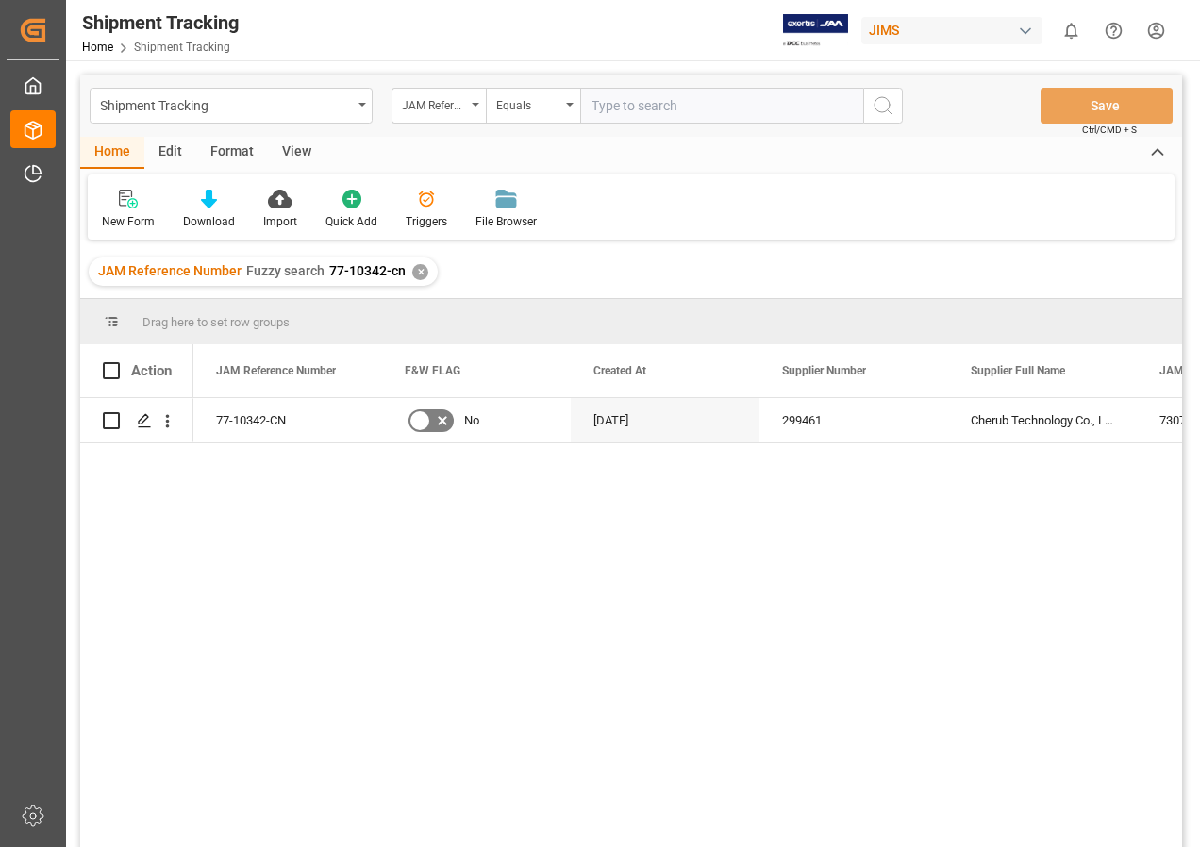
click at [285, 148] on div "View" at bounding box center [297, 153] width 58 height 32
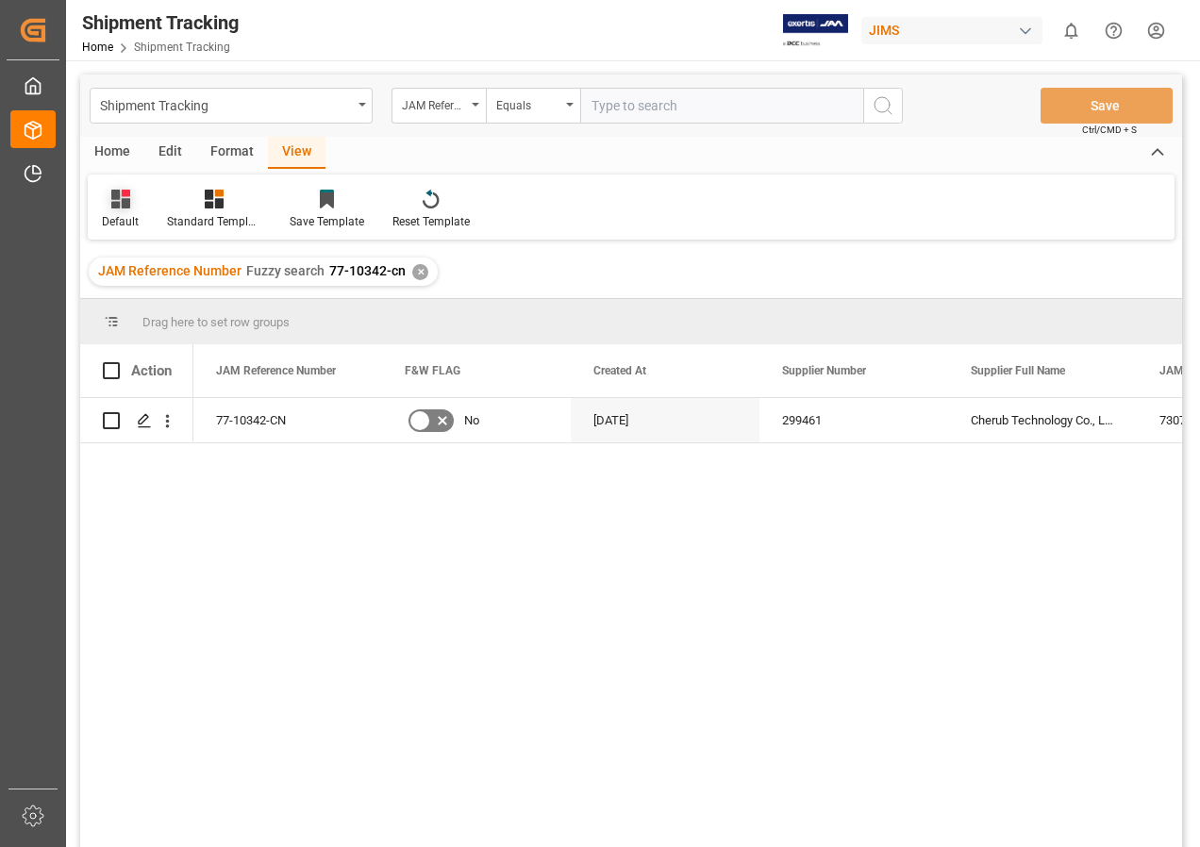
click at [111, 202] on icon at bounding box center [120, 199] width 19 height 19
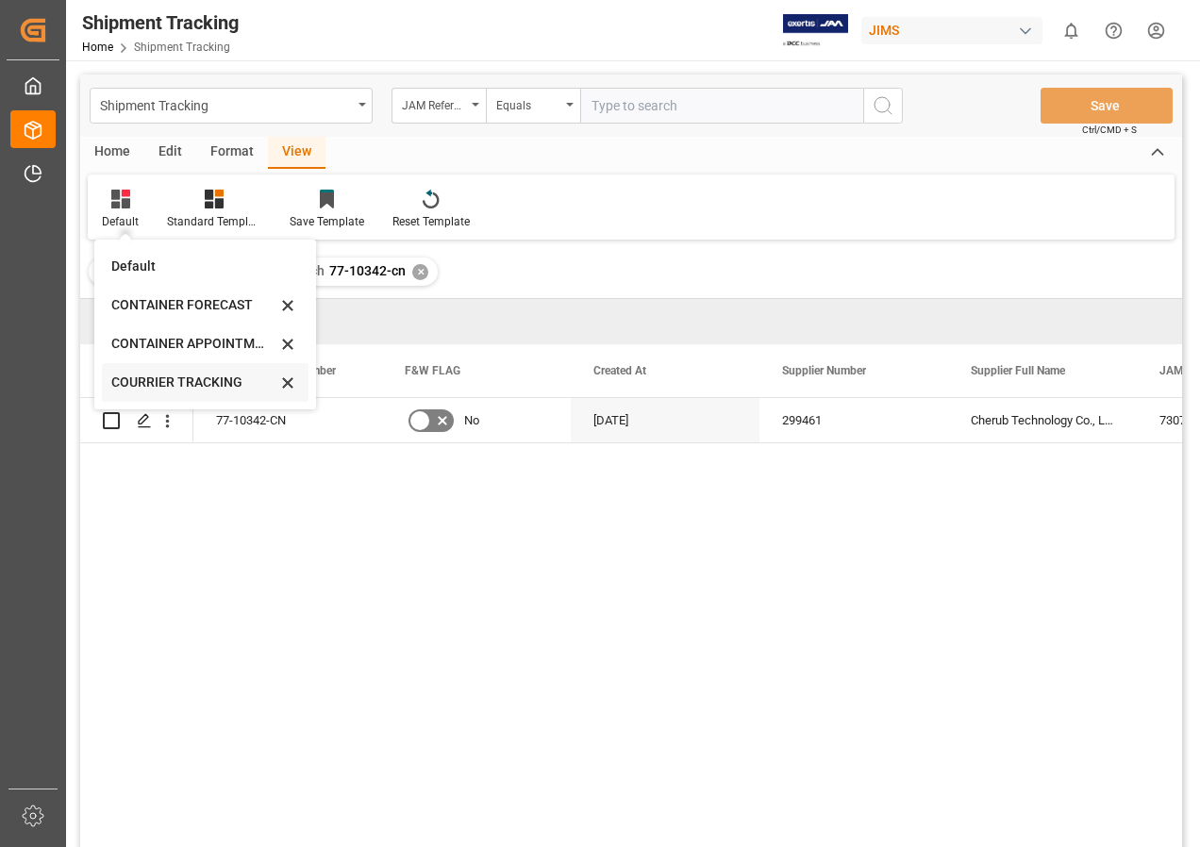
click at [177, 379] on div "COURRIER TRACKING" at bounding box center [193, 383] width 165 height 20
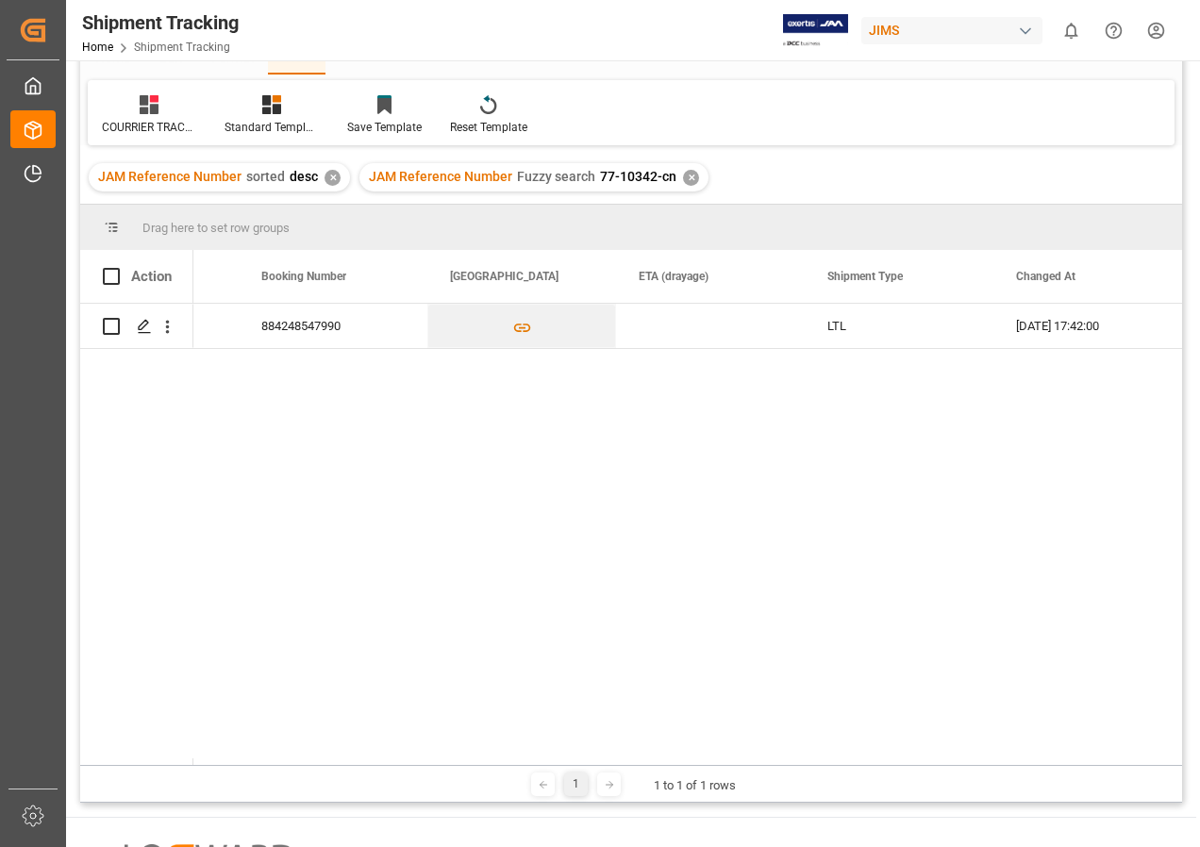
click at [679, 168] on div "JAM Reference Number Fuzzy search 77-10342-cn ✕" at bounding box center [533, 177] width 349 height 28
click at [683, 176] on div "✕" at bounding box center [691, 178] width 16 height 16
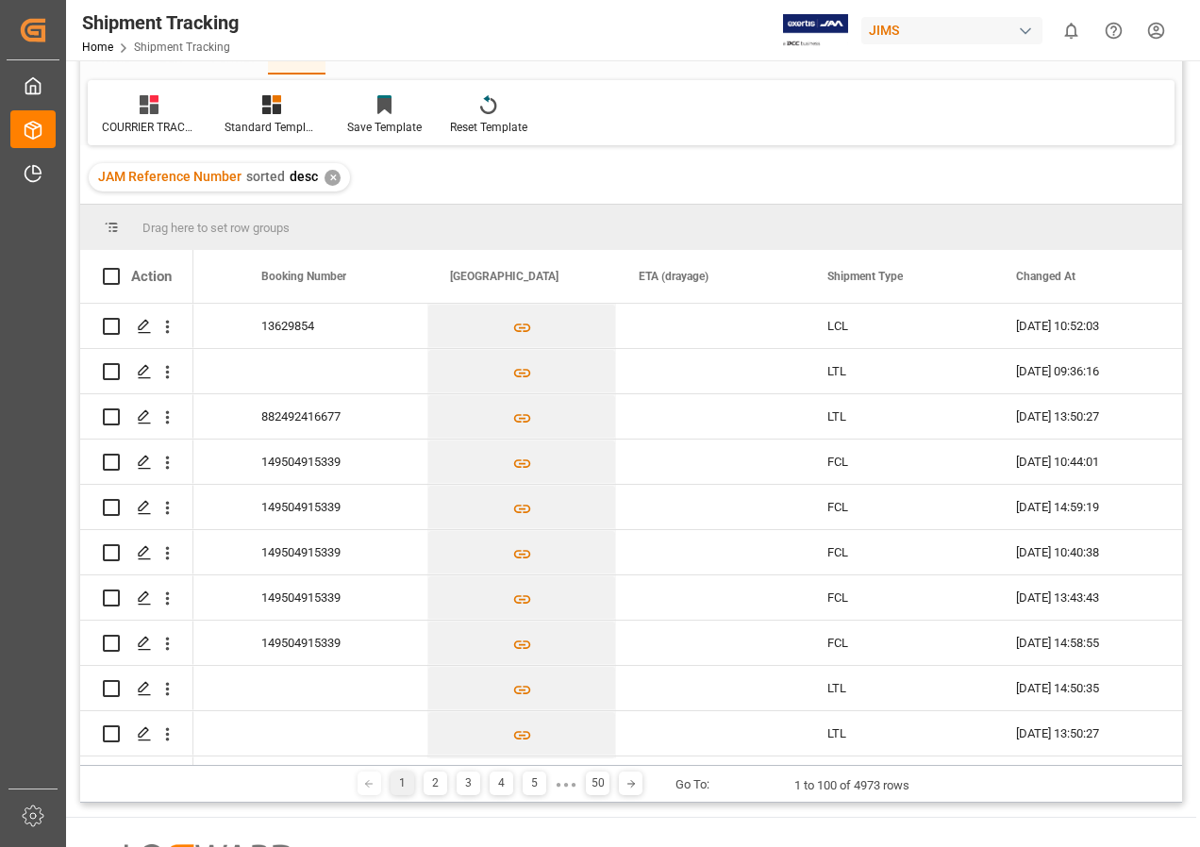
click at [327, 176] on div "✕" at bounding box center [332, 178] width 16 height 16
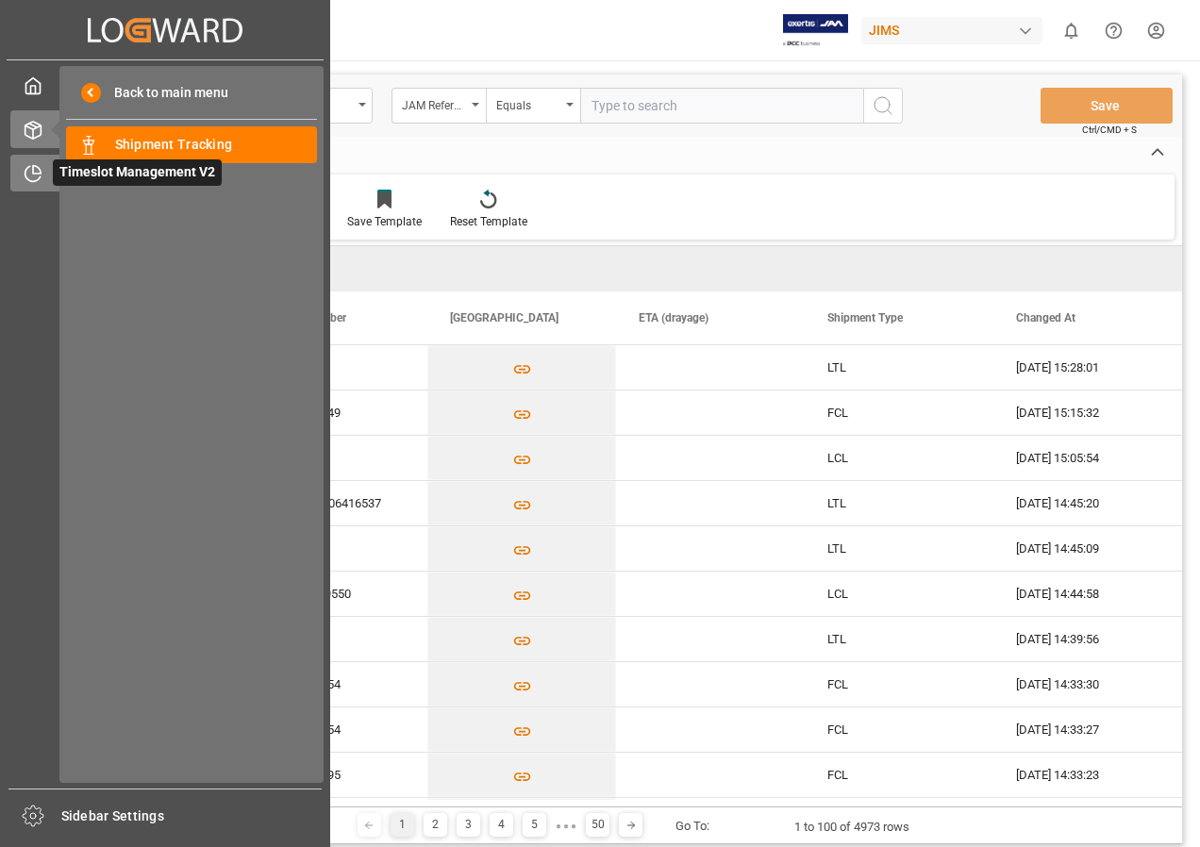
click at [131, 171] on span "Timeslot Management V2" at bounding box center [137, 172] width 169 height 26
